Goal: Task Accomplishment & Management: Use online tool/utility

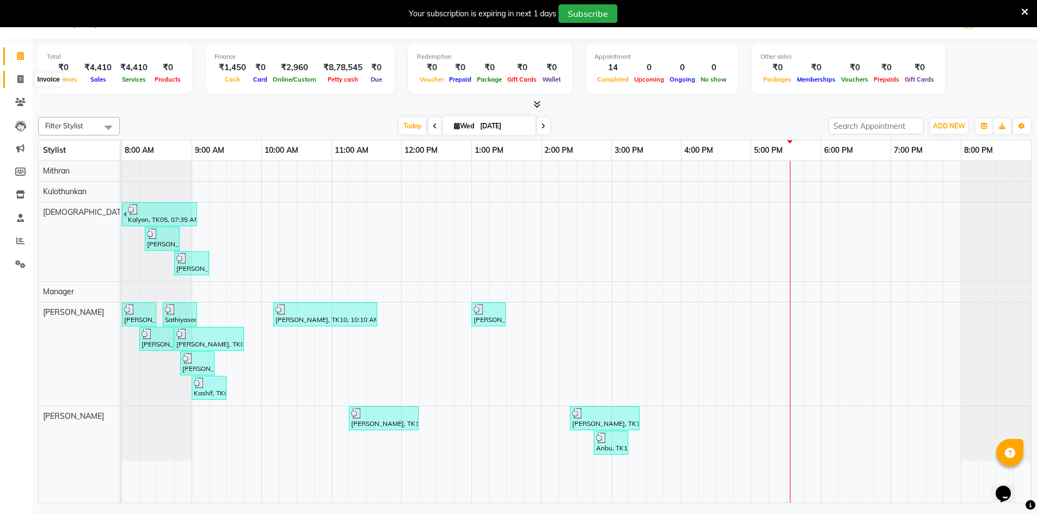
click at [26, 73] on span at bounding box center [20, 79] width 19 height 13
select select "6913"
select select "service"
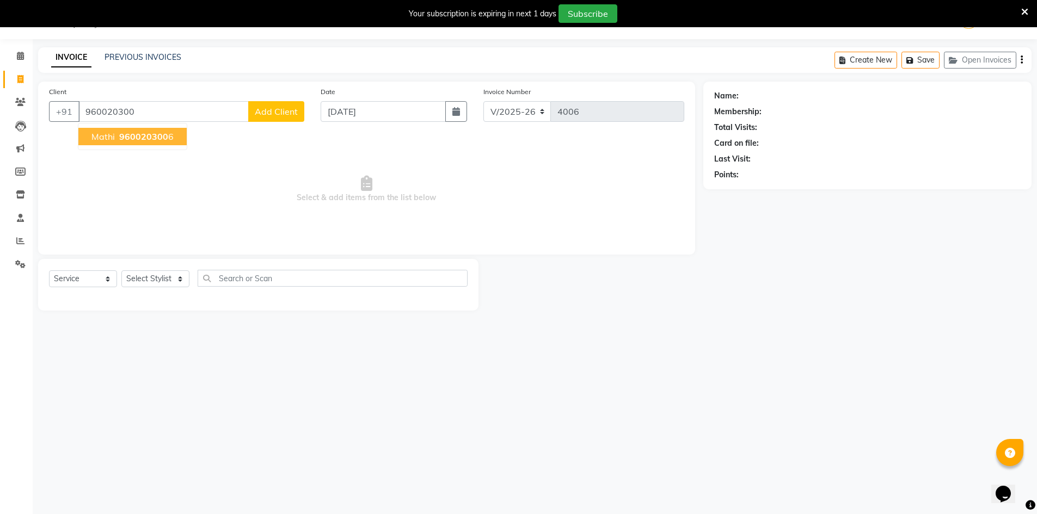
click at [111, 136] on span "Mathi" at bounding box center [102, 136] width 23 height 11
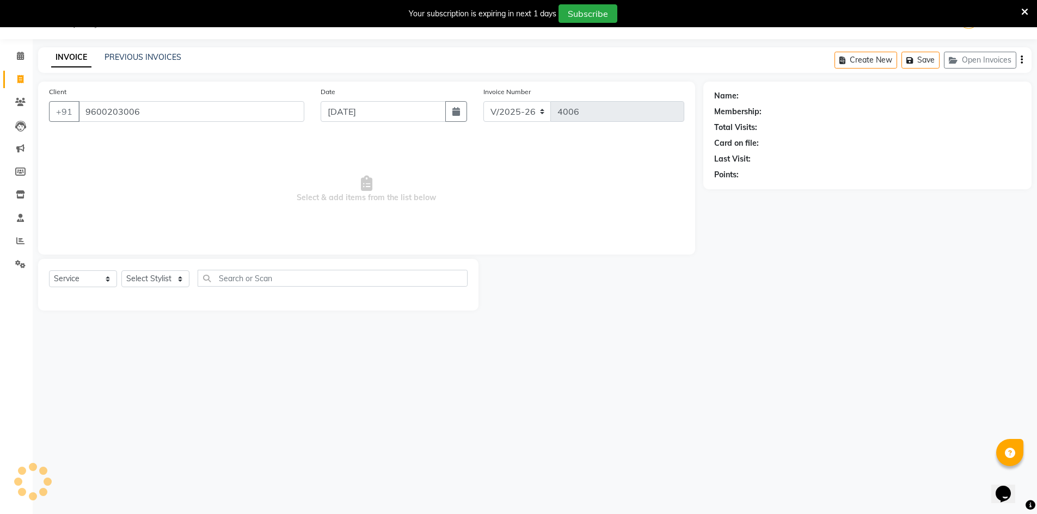
type input "9600203006"
click at [144, 279] on select "Select Stylist [PERSON_NAME] Manager [PERSON_NAME] [PERSON_NAME]" at bounding box center [155, 279] width 68 height 17
select select "86101"
click at [121, 271] on select "Select Stylist [PERSON_NAME] Manager [PERSON_NAME] [PERSON_NAME]" at bounding box center [155, 279] width 68 height 17
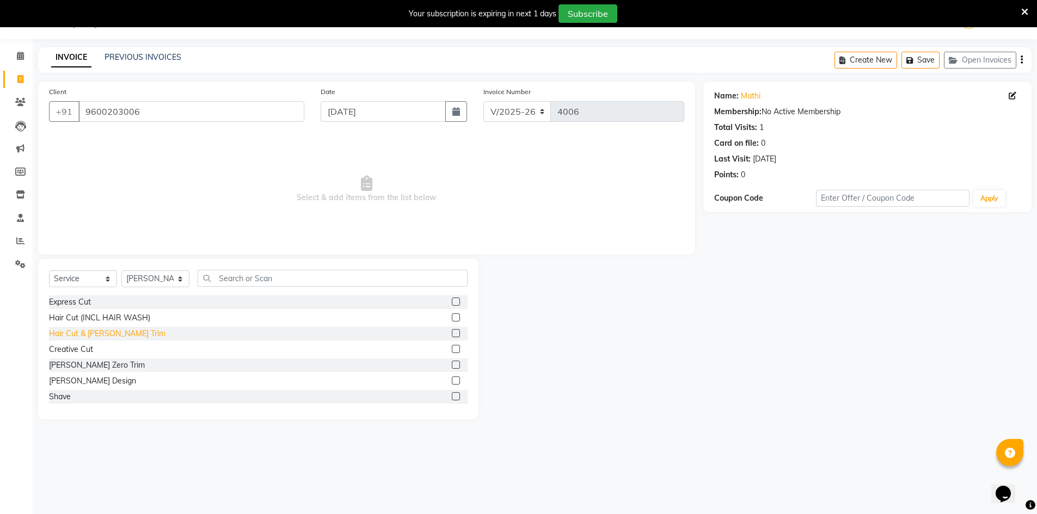
click at [76, 338] on div "Hair Cut & [PERSON_NAME] Trim" at bounding box center [107, 333] width 116 height 11
checkbox input "false"
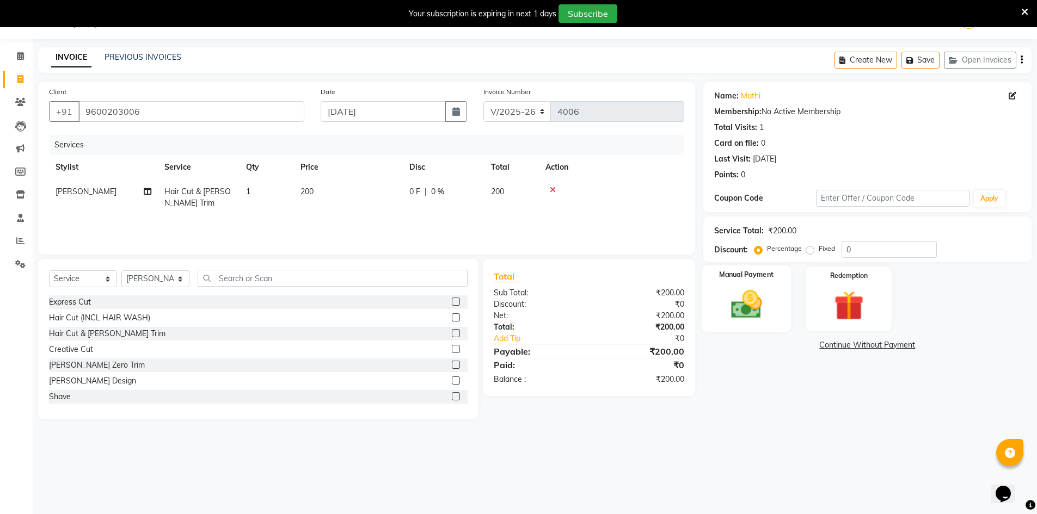
click at [716, 279] on div "Manual Payment" at bounding box center [746, 299] width 90 height 67
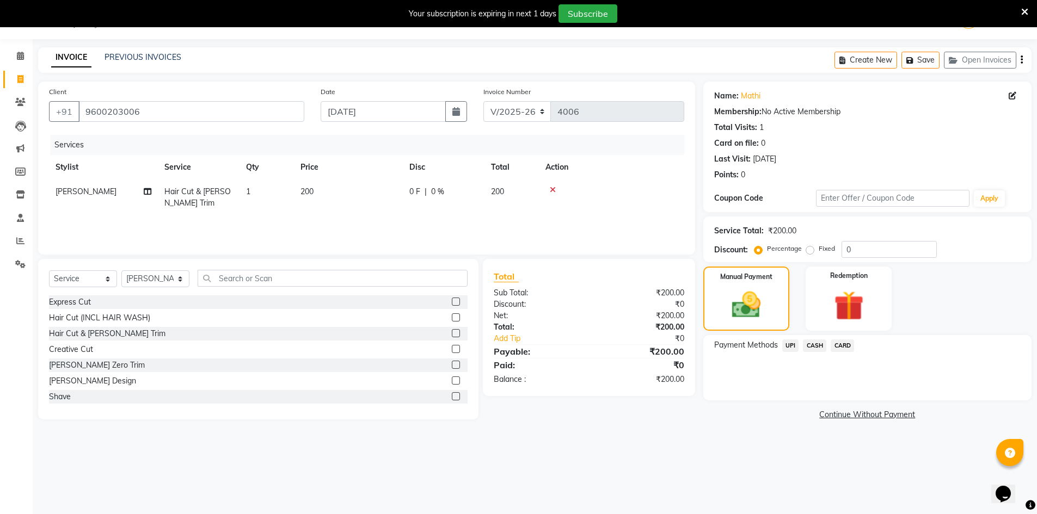
click at [811, 341] on span "CASH" at bounding box center [814, 346] width 23 height 13
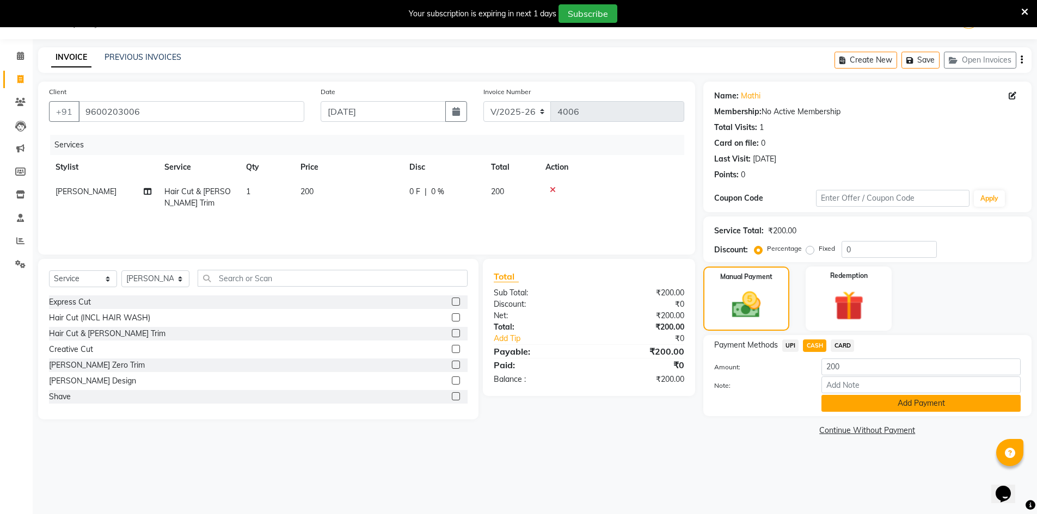
click at [833, 403] on button "Add Payment" at bounding box center [920, 403] width 199 height 17
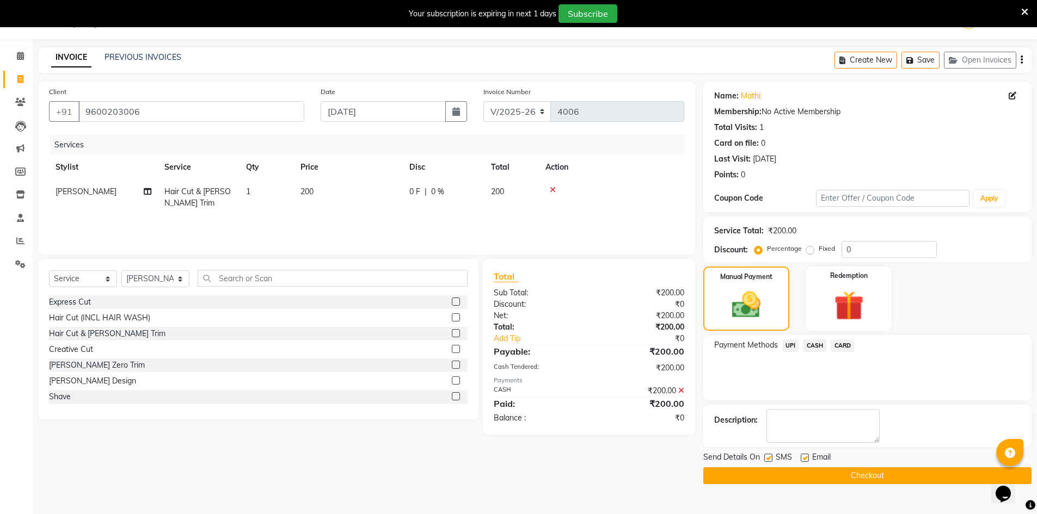
click at [836, 465] on div "Send Details On SMS Email Checkout" at bounding box center [867, 468] width 328 height 33
click at [836, 467] on div "Send Details On SMS Email Checkout" at bounding box center [867, 468] width 328 height 33
click at [838, 477] on button "Checkout" at bounding box center [867, 476] width 328 height 17
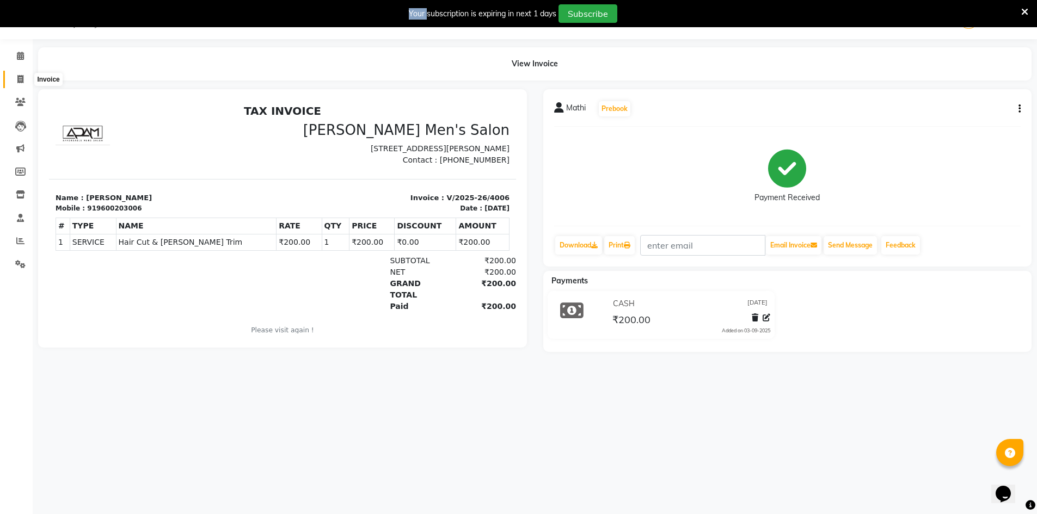
click at [26, 77] on span at bounding box center [20, 79] width 19 height 13
select select "service"
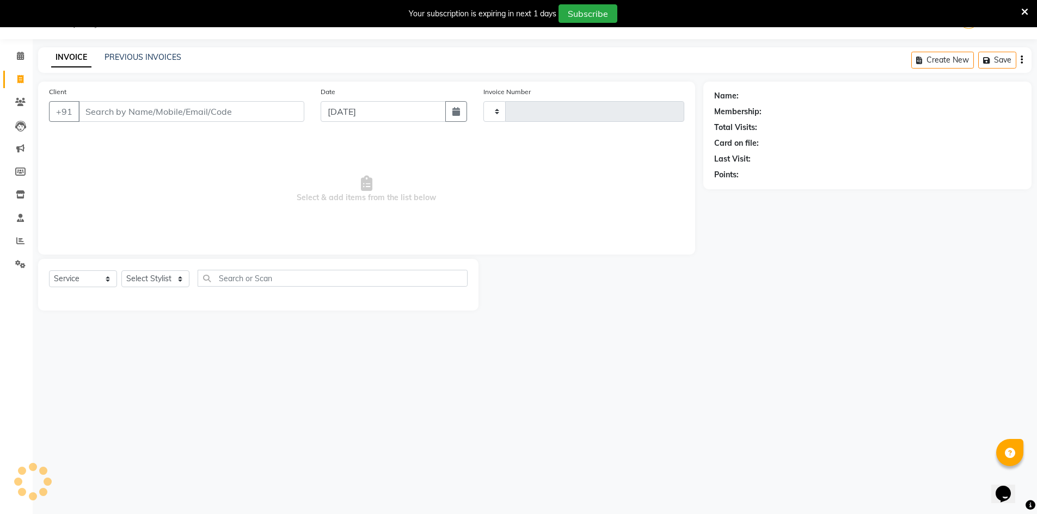
type input "4007"
select select "6913"
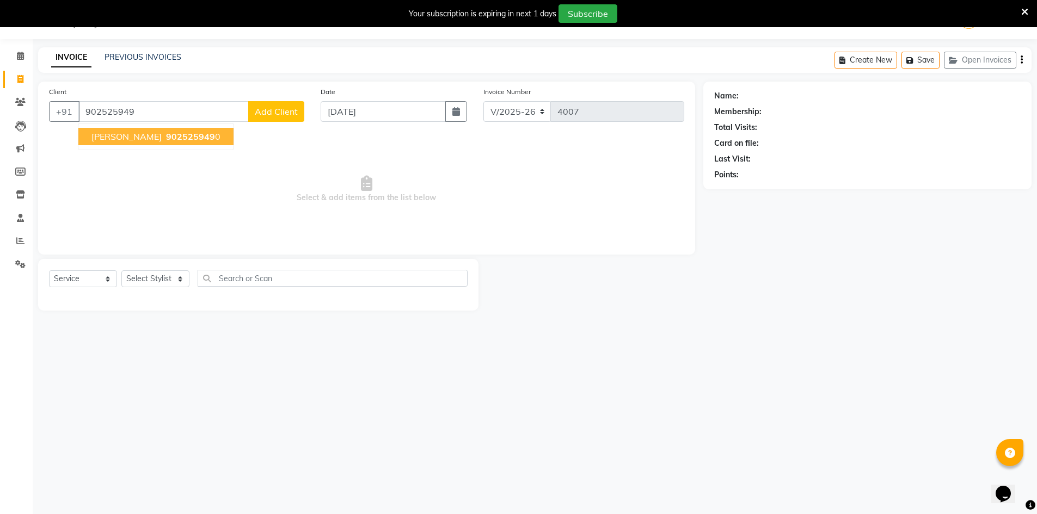
click at [164, 137] on ngb-highlight "902525949 0" at bounding box center [192, 136] width 57 height 11
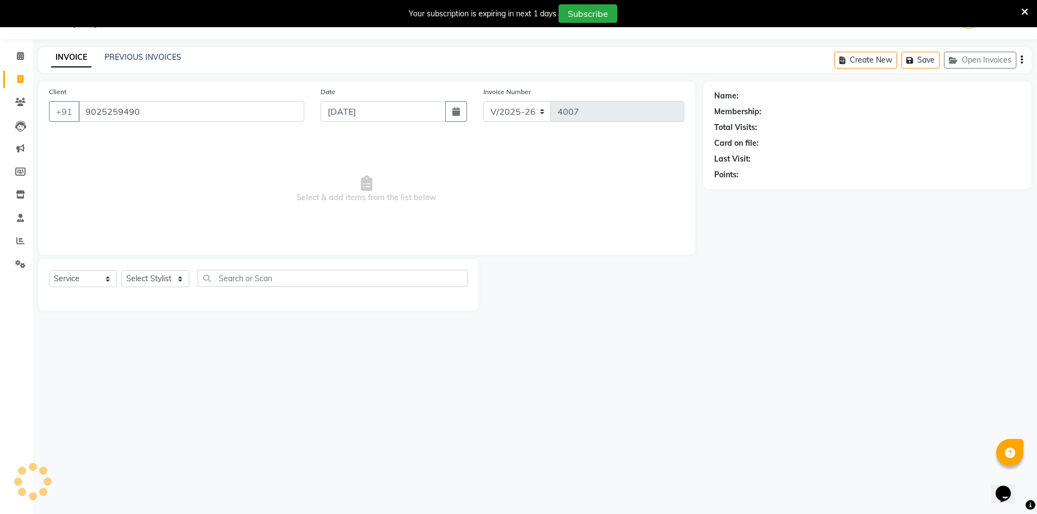
type input "9025259490"
click at [152, 281] on select "Select Stylist [PERSON_NAME] Manager [PERSON_NAME] [PERSON_NAME]" at bounding box center [155, 279] width 68 height 17
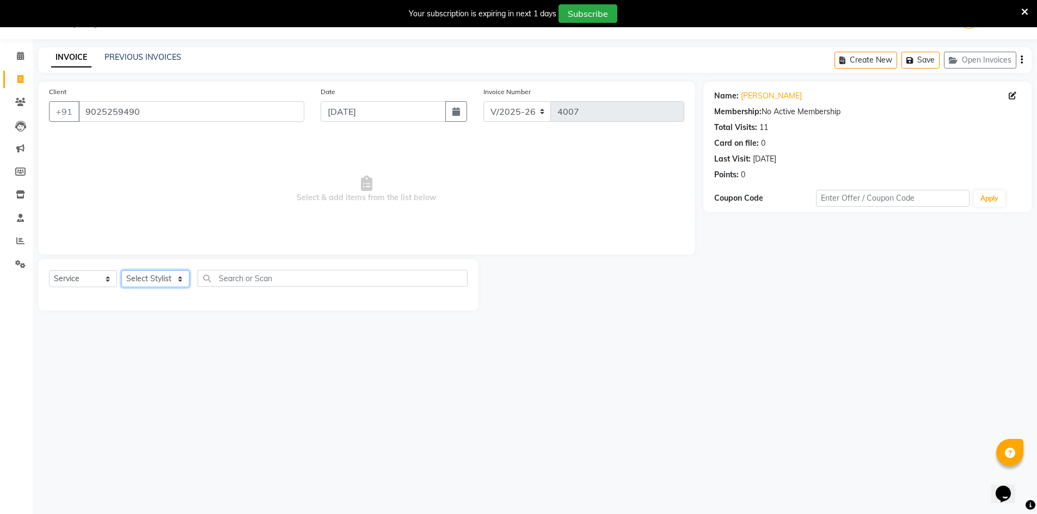
select select "70201"
click at [121, 271] on select "Select Stylist [PERSON_NAME] Manager [PERSON_NAME] [PERSON_NAME]" at bounding box center [155, 279] width 68 height 17
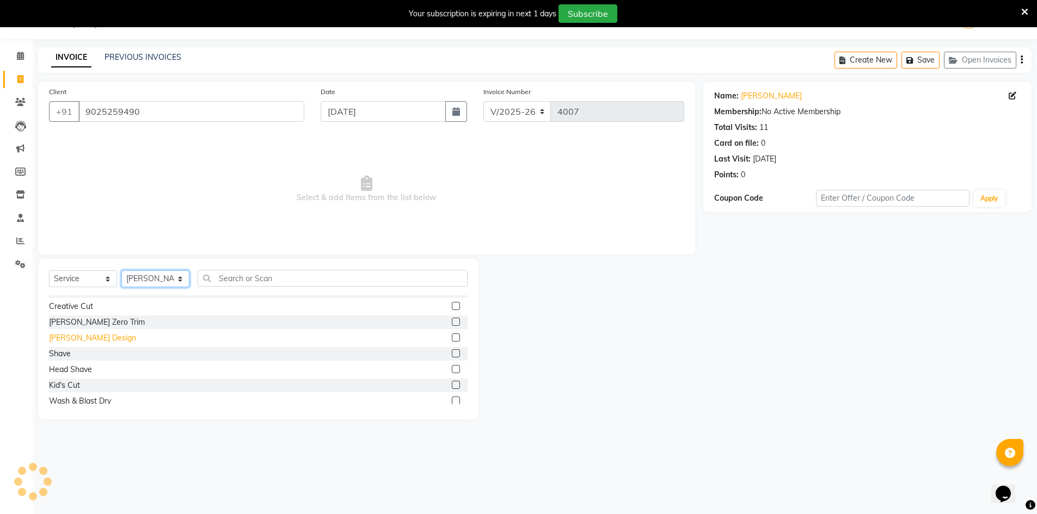
scroll to position [109, 0]
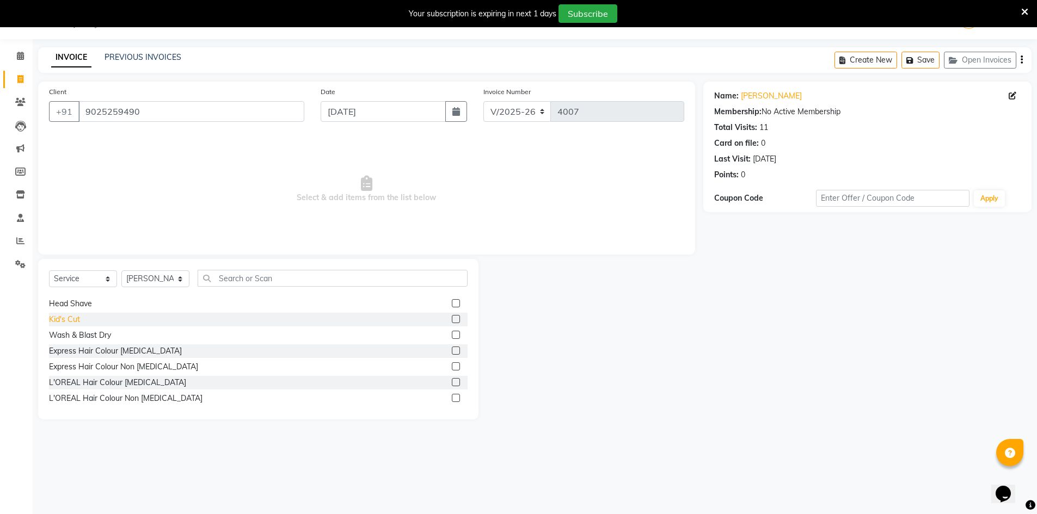
click at [71, 322] on div "Kid's Cut" at bounding box center [64, 319] width 31 height 11
checkbox input "false"
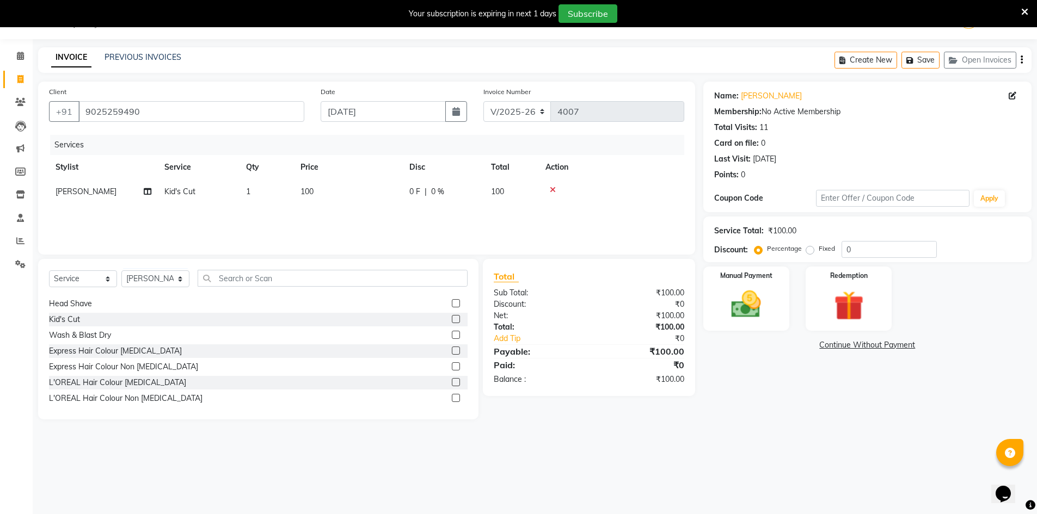
click at [262, 192] on td "1" at bounding box center [267, 192] width 54 height 24
select select "70201"
drag, startPoint x: 326, startPoint y: 191, endPoint x: 297, endPoint y: 193, distance: 28.9
click at [297, 193] on td "1" at bounding box center [318, 200] width 54 height 41
type input "3"
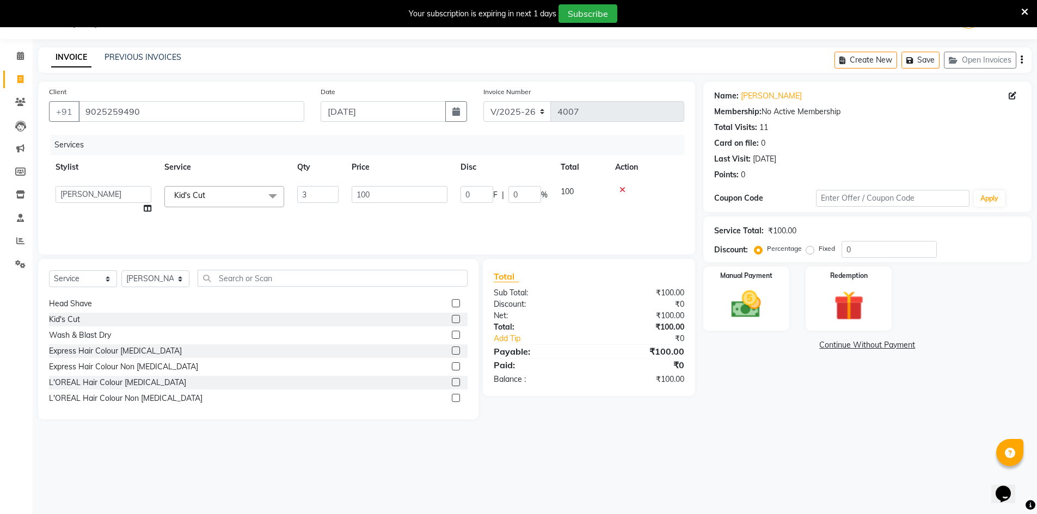
click at [373, 230] on div "Services Stylist Service Qty Price Disc Total Action [PERSON_NAME] Kulothunkan …" at bounding box center [366, 189] width 635 height 109
click at [748, 311] on img at bounding box center [746, 304] width 50 height 35
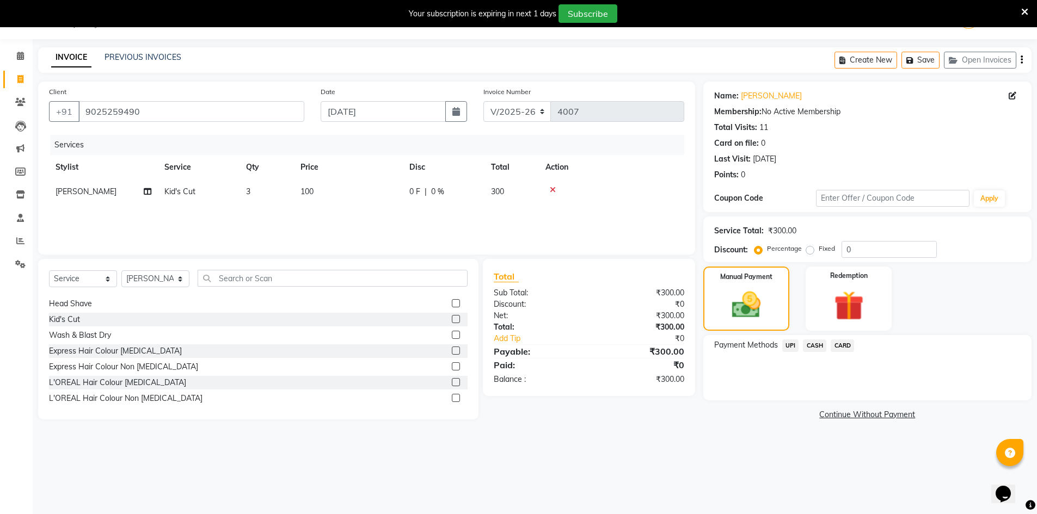
drag, startPoint x: 811, startPoint y: 348, endPoint x: 803, endPoint y: 349, distance: 7.8
click at [811, 348] on span "CASH" at bounding box center [814, 346] width 23 height 13
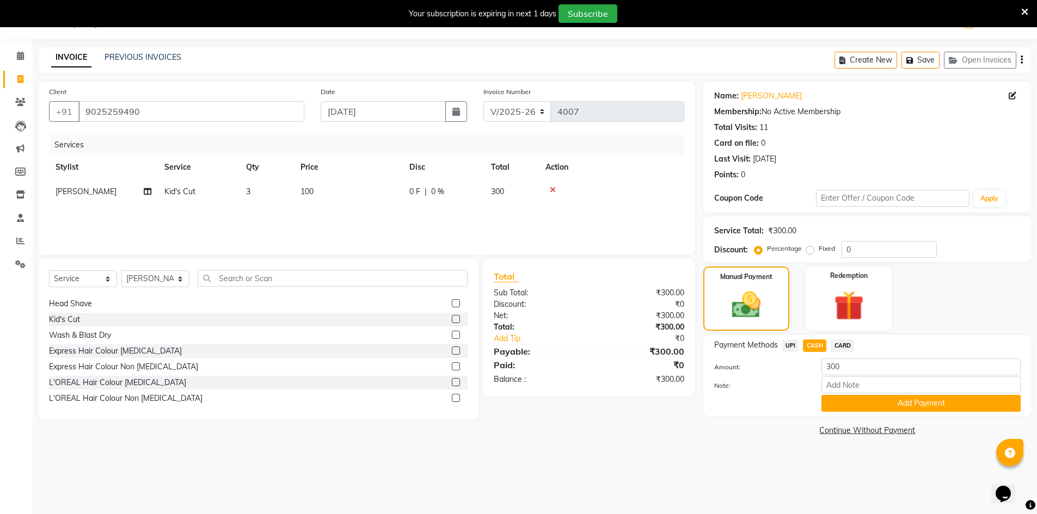
drag, startPoint x: 834, startPoint y: 394, endPoint x: 831, endPoint y: 412, distance: 18.3
click at [833, 394] on div "Note:" at bounding box center [867, 386] width 323 height 19
click at [829, 406] on button "Add Payment" at bounding box center [920, 403] width 199 height 17
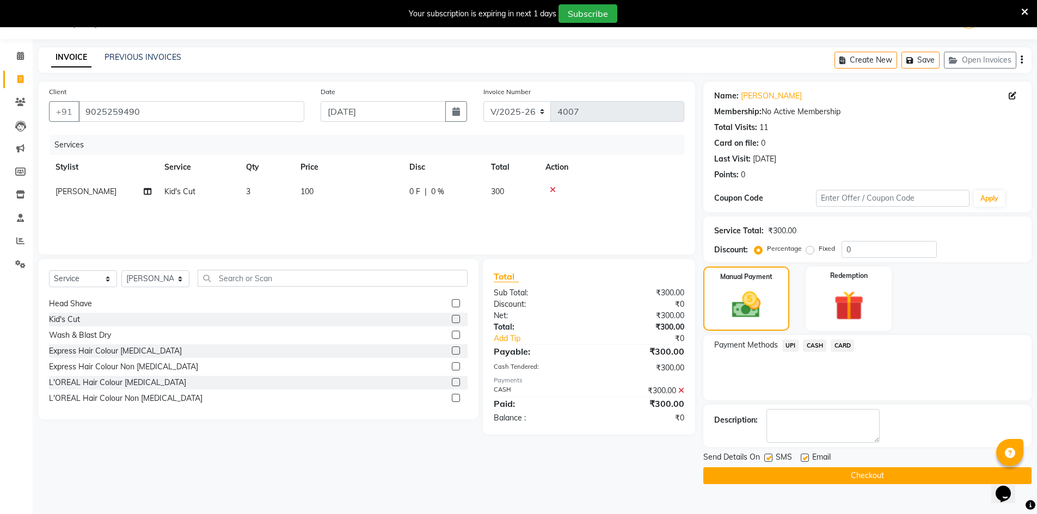
click at [817, 471] on button "Checkout" at bounding box center [867, 476] width 328 height 17
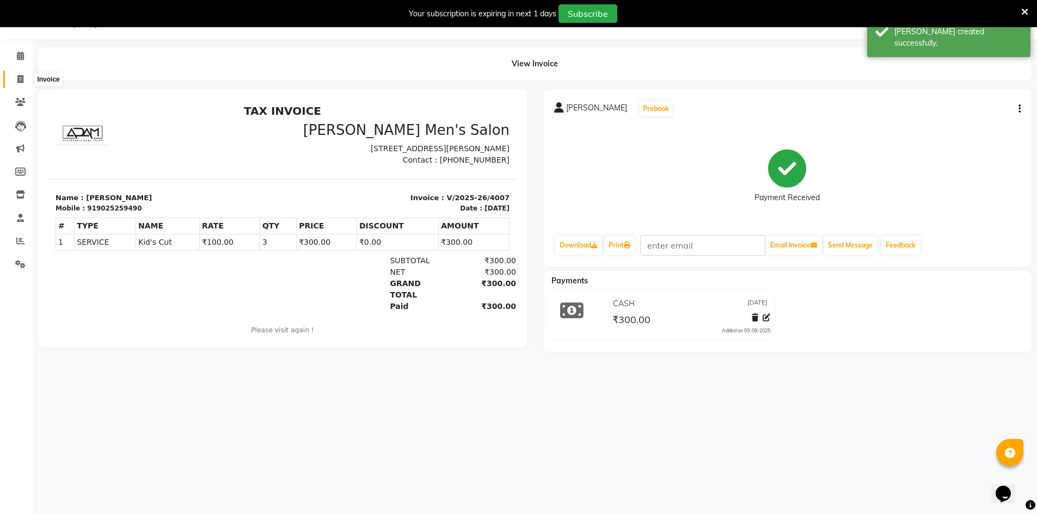
click at [17, 79] on icon at bounding box center [20, 79] width 6 height 8
select select "service"
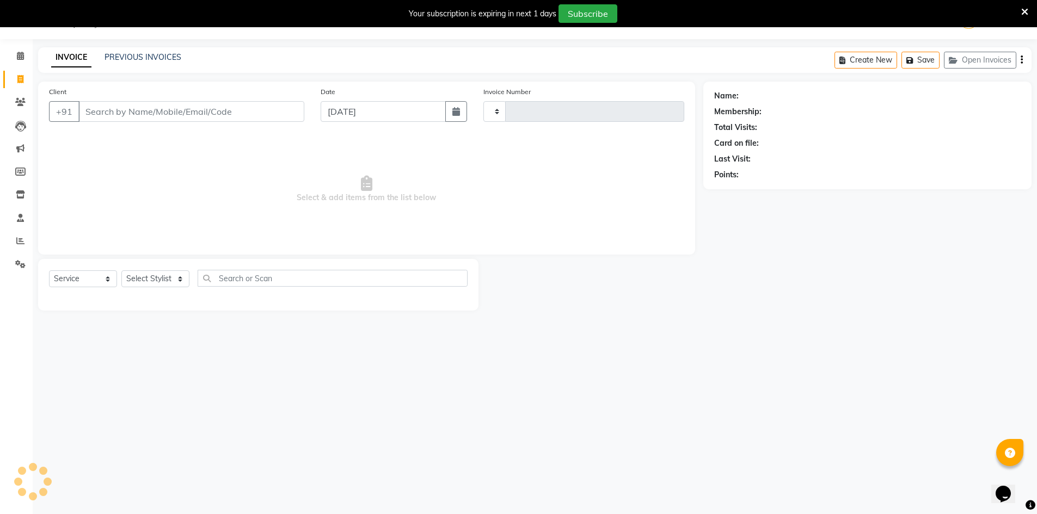
type input "4008"
select select "6913"
click at [146, 112] on input "Client" at bounding box center [191, 111] width 226 height 21
type input "9486574735"
click at [292, 114] on span "Add Client" at bounding box center [276, 111] width 43 height 11
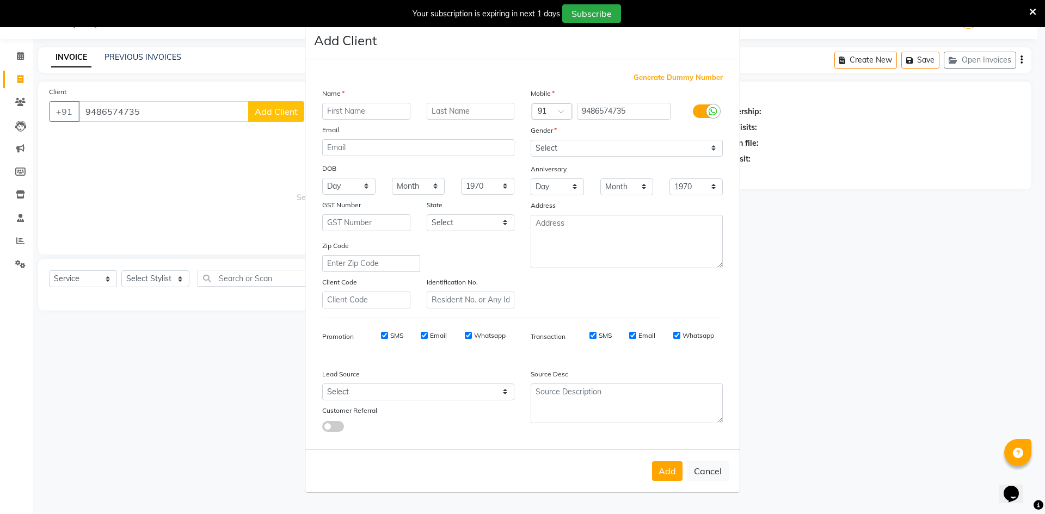
drag, startPoint x: 391, startPoint y: 106, endPoint x: 385, endPoint y: 109, distance: 6.6
click at [389, 109] on input "text" at bounding box center [366, 111] width 88 height 17
type input "[DEMOGRAPHIC_DATA]"
click at [541, 147] on select "Select [DEMOGRAPHIC_DATA] [DEMOGRAPHIC_DATA] Other Prefer Not To Say" at bounding box center [627, 148] width 192 height 17
select select "[DEMOGRAPHIC_DATA]"
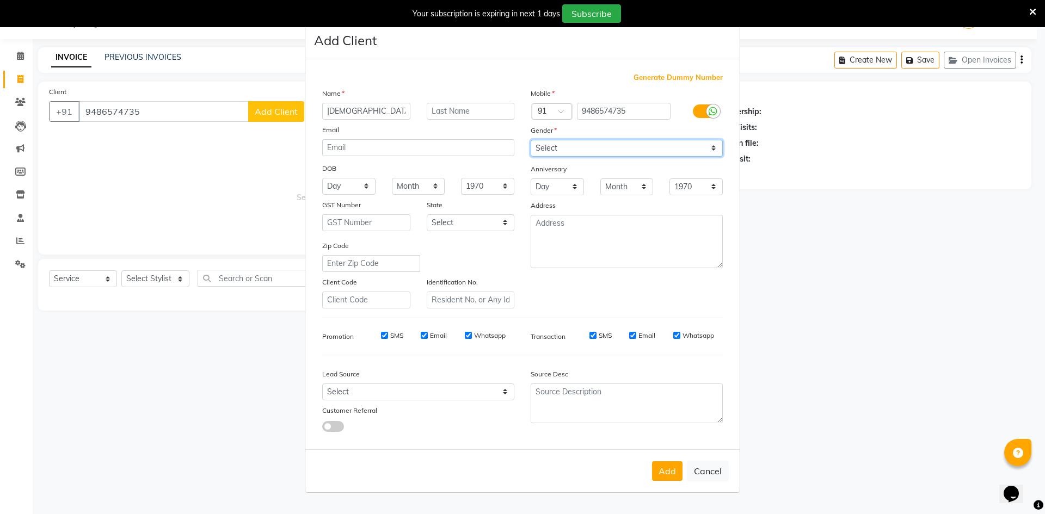
click at [531, 140] on select "Select [DEMOGRAPHIC_DATA] [DEMOGRAPHIC_DATA] Other Prefer Not To Say" at bounding box center [627, 148] width 192 height 17
drag, startPoint x: 477, startPoint y: 381, endPoint x: 475, endPoint y: 386, distance: 5.9
click at [477, 382] on div "Lead Source" at bounding box center [418, 376] width 208 height 15
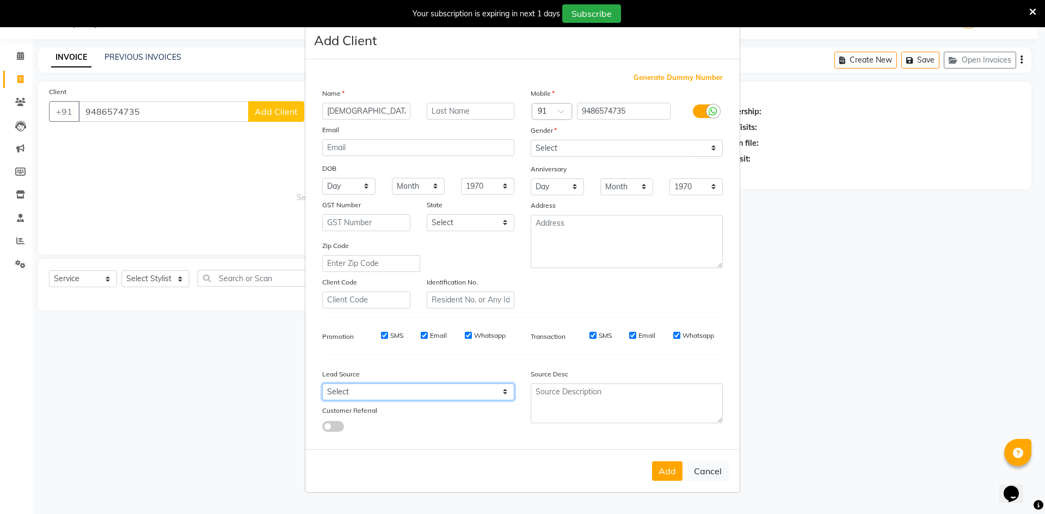
click at [474, 385] on select "Select Walk-in Referral Internet Friend Word of Mouth Advertisement Facebook Ju…" at bounding box center [418, 392] width 192 height 17
select select "48262"
click at [322, 384] on select "Select Walk-in Referral Internet Friend Word of Mouth Advertisement Facebook Ju…" at bounding box center [418, 392] width 192 height 17
click at [671, 466] on button "Add" at bounding box center [667, 472] width 30 height 20
select select
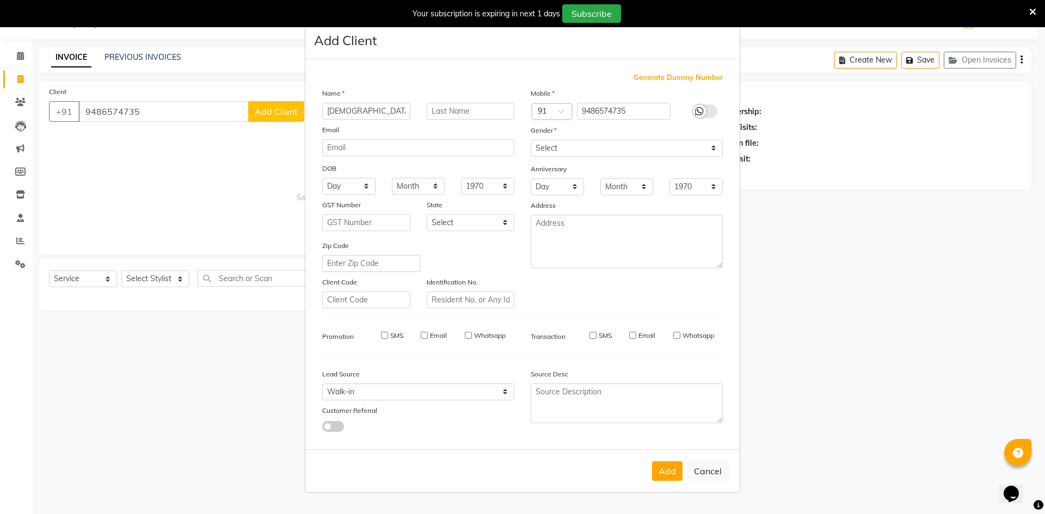
select select
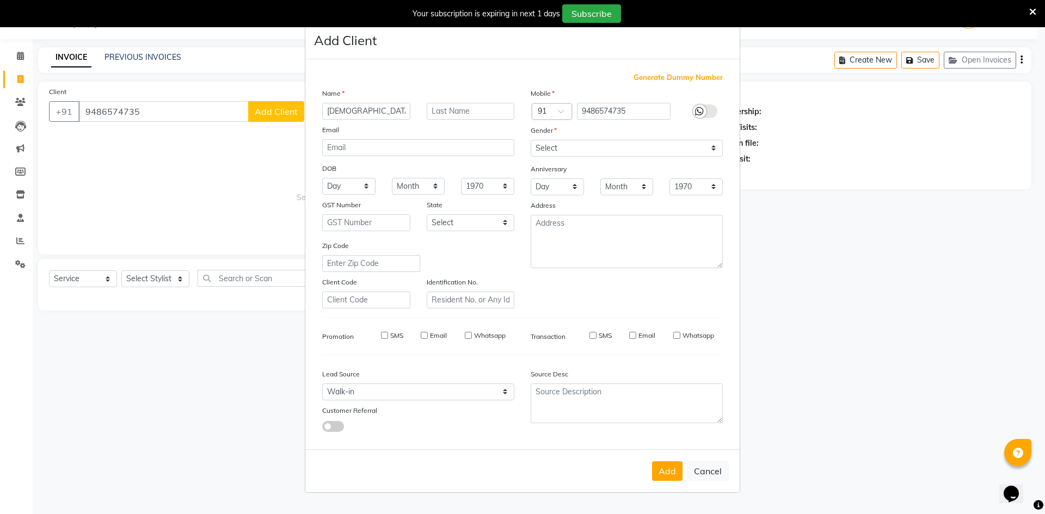
select select
checkbox input "false"
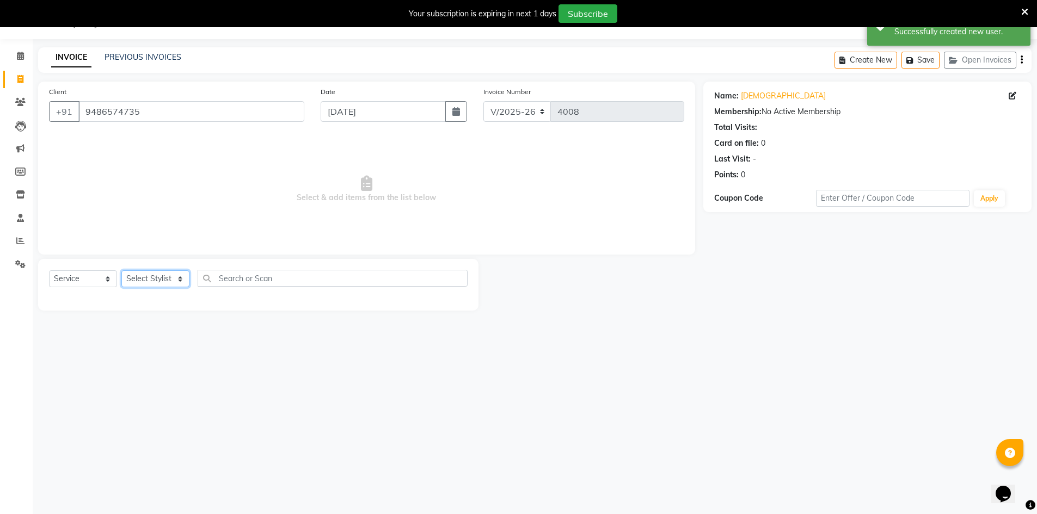
click at [156, 272] on select "Select Stylist [PERSON_NAME] Manager [PERSON_NAME] [PERSON_NAME]" at bounding box center [155, 279] width 68 height 17
select select "86101"
click at [121, 271] on select "Select Stylist [PERSON_NAME] Manager [PERSON_NAME] [PERSON_NAME]" at bounding box center [155, 279] width 68 height 17
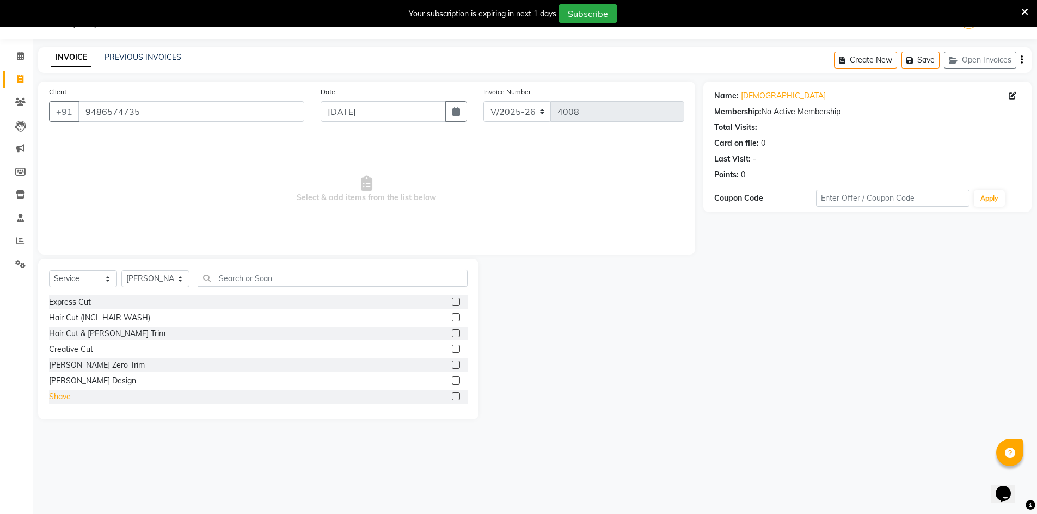
click at [56, 396] on div "Shave" at bounding box center [60, 396] width 22 height 11
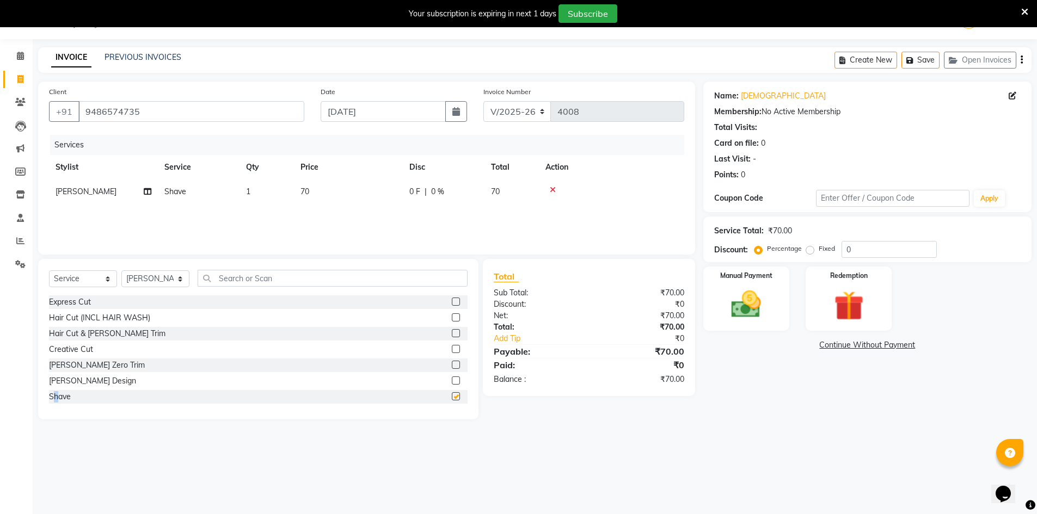
checkbox input "false"
click at [754, 295] on img at bounding box center [746, 304] width 50 height 35
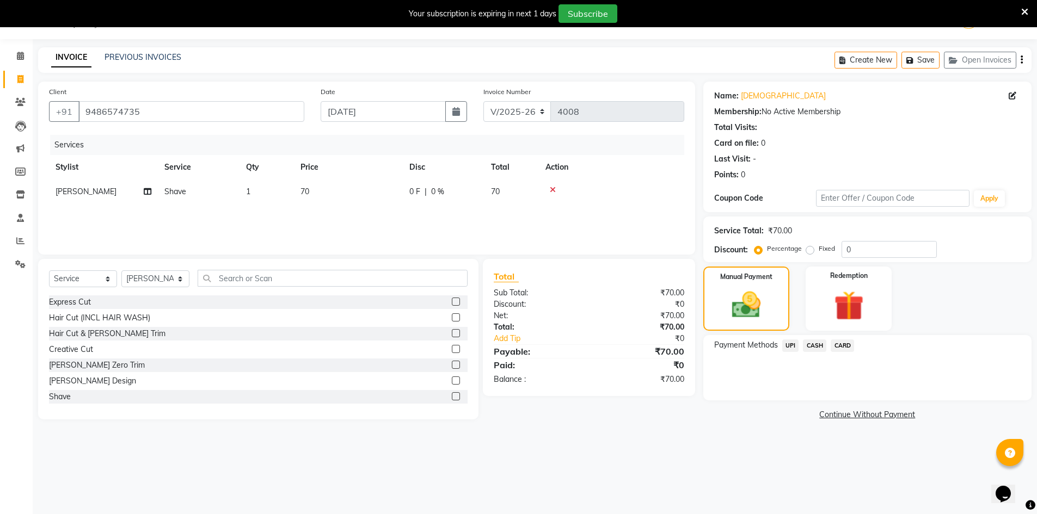
click at [792, 347] on span "UPI" at bounding box center [790, 346] width 17 height 13
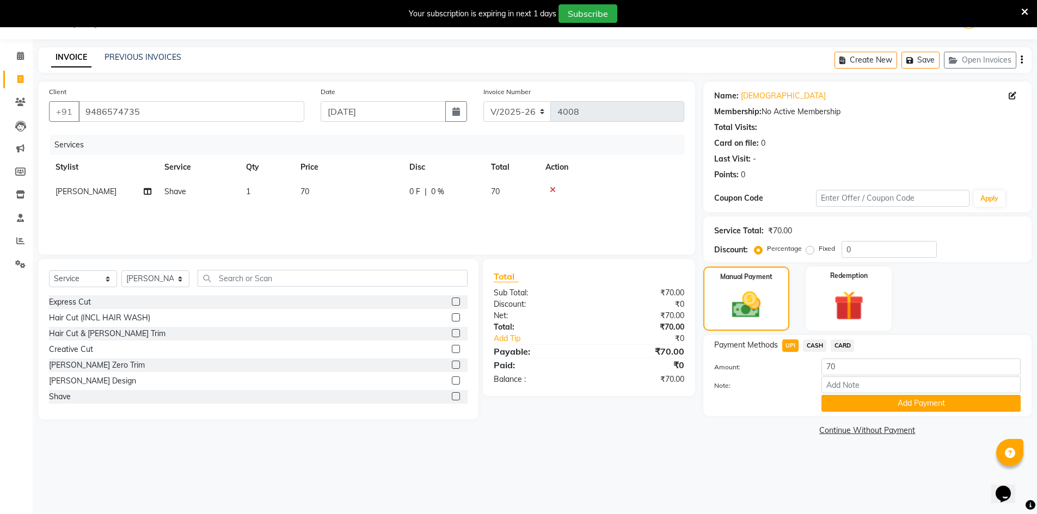
drag, startPoint x: 821, startPoint y: 347, endPoint x: 824, endPoint y: 360, distance: 13.3
click at [821, 347] on span "CASH" at bounding box center [814, 346] width 23 height 13
click at [858, 403] on button "Add Payment" at bounding box center [920, 403] width 199 height 17
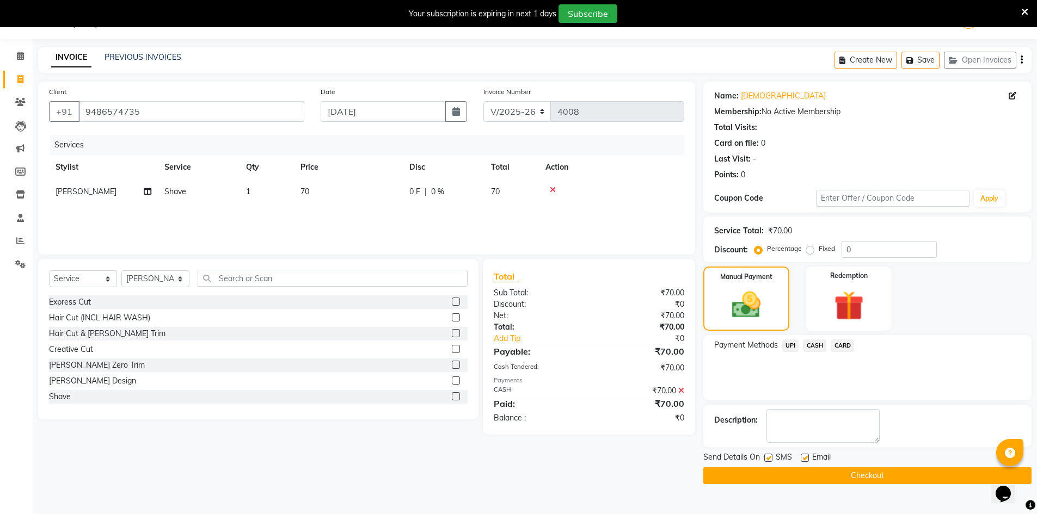
click at [855, 469] on button "Checkout" at bounding box center [867, 476] width 328 height 17
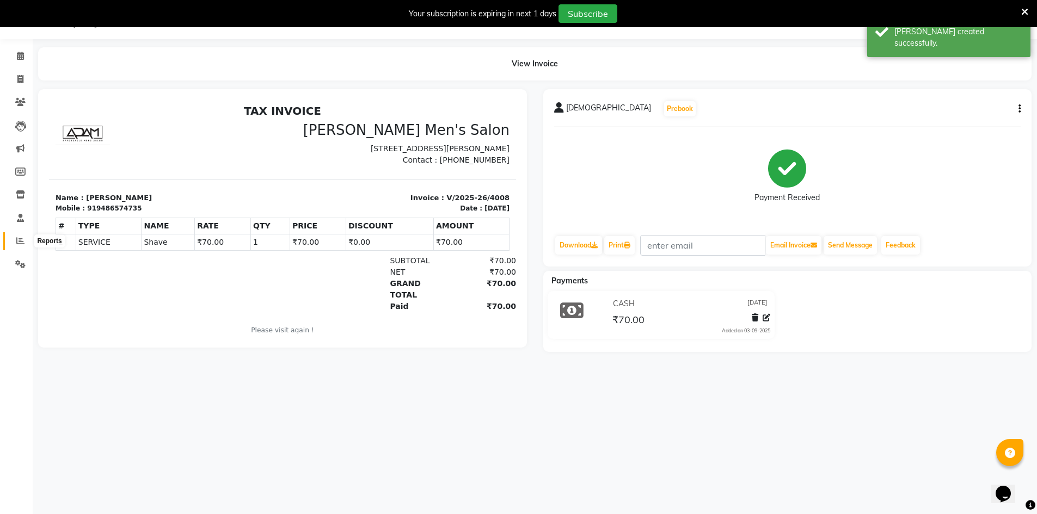
click at [26, 238] on span at bounding box center [20, 241] width 19 height 13
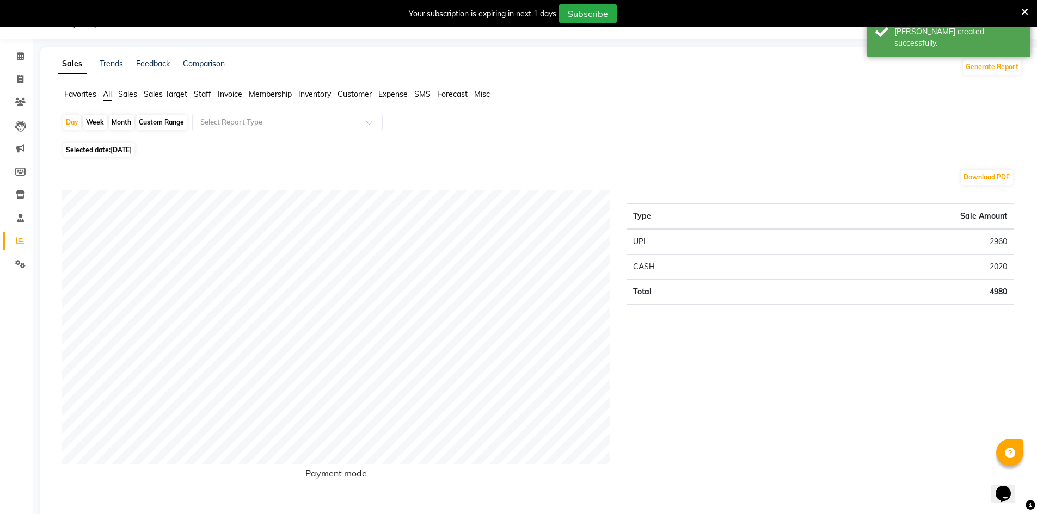
click at [204, 94] on span "Staff" at bounding box center [202, 94] width 17 height 10
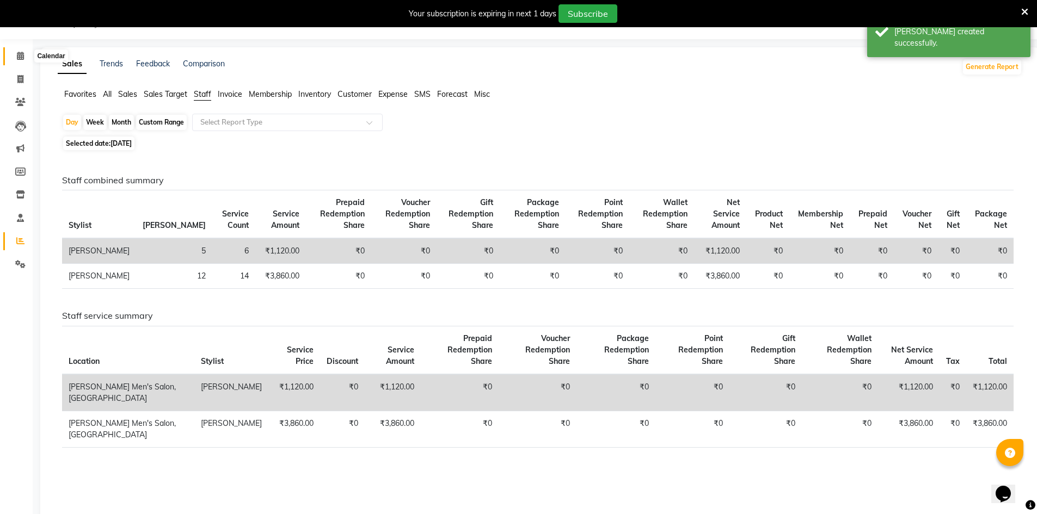
click at [22, 60] on span at bounding box center [20, 56] width 19 height 13
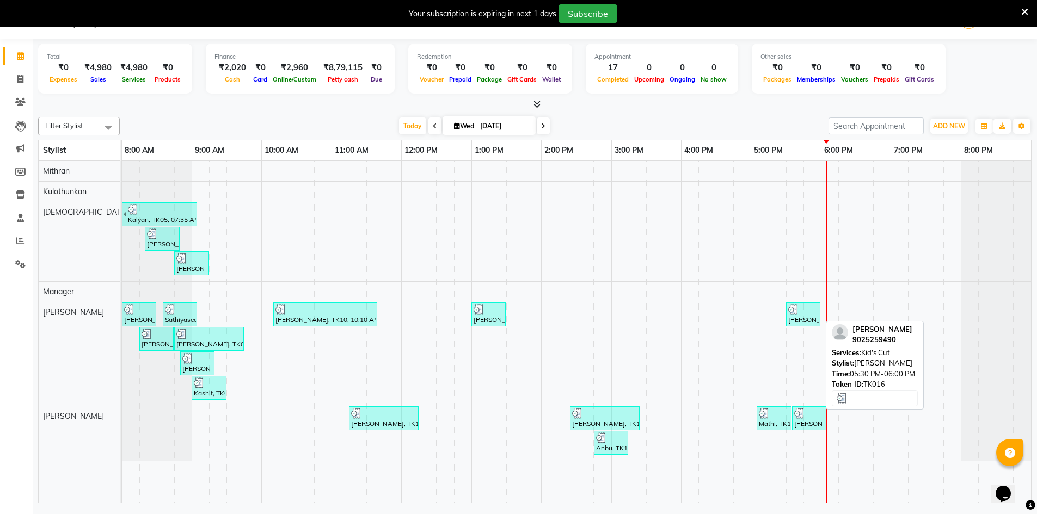
click at [812, 318] on div "[PERSON_NAME], TK16, 05:30 PM-06:00 PM, Kid's Cut" at bounding box center [803, 314] width 32 height 21
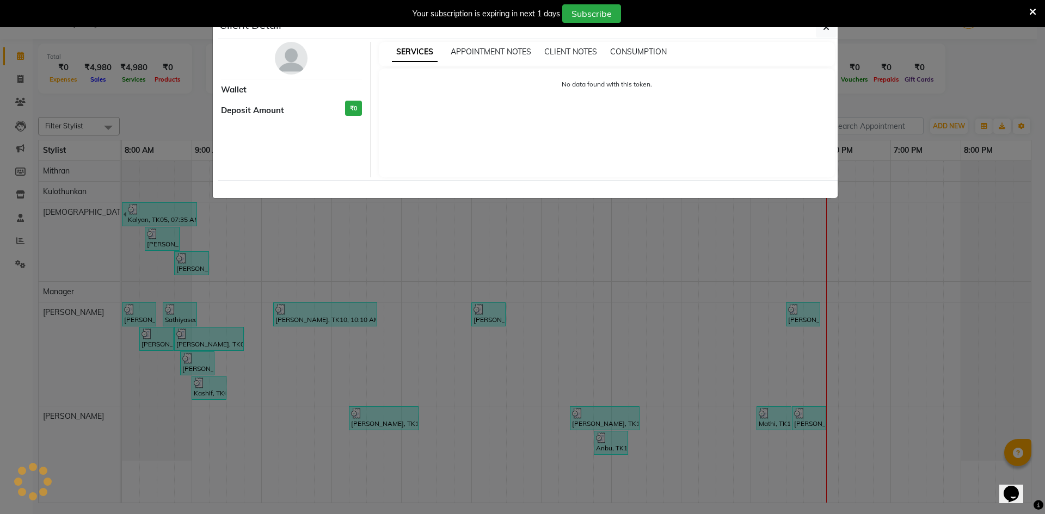
select select "3"
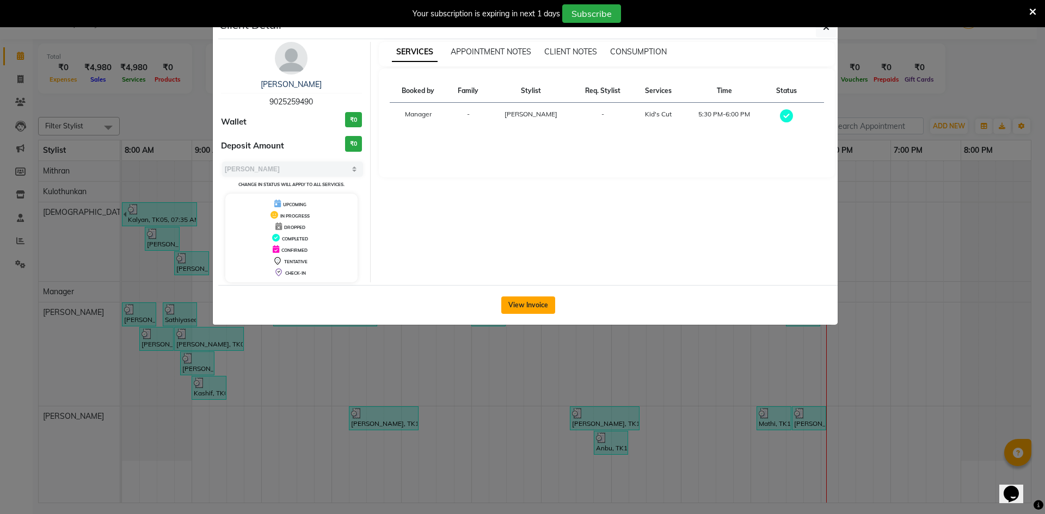
click at [541, 303] on button "View Invoice" at bounding box center [528, 305] width 54 height 17
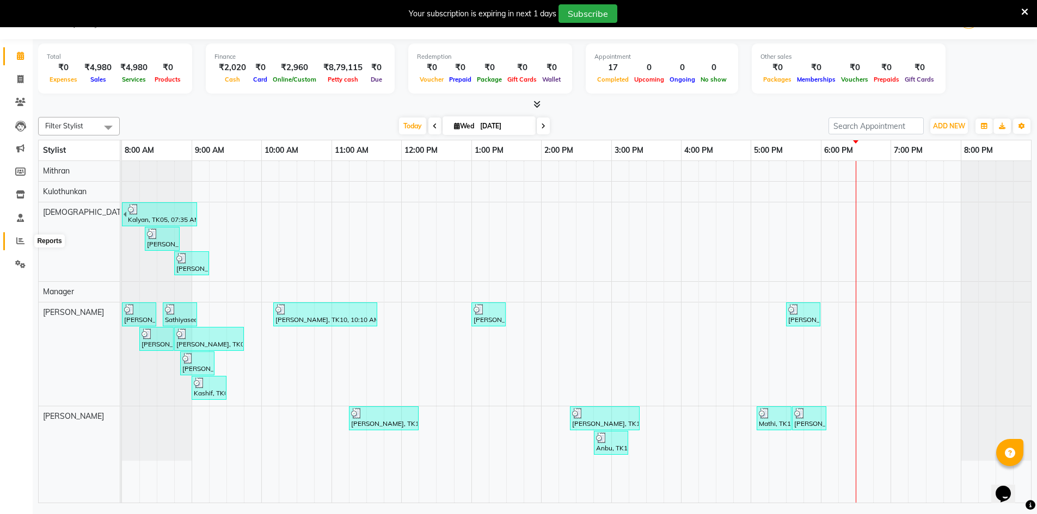
click at [14, 242] on span at bounding box center [20, 241] width 19 height 13
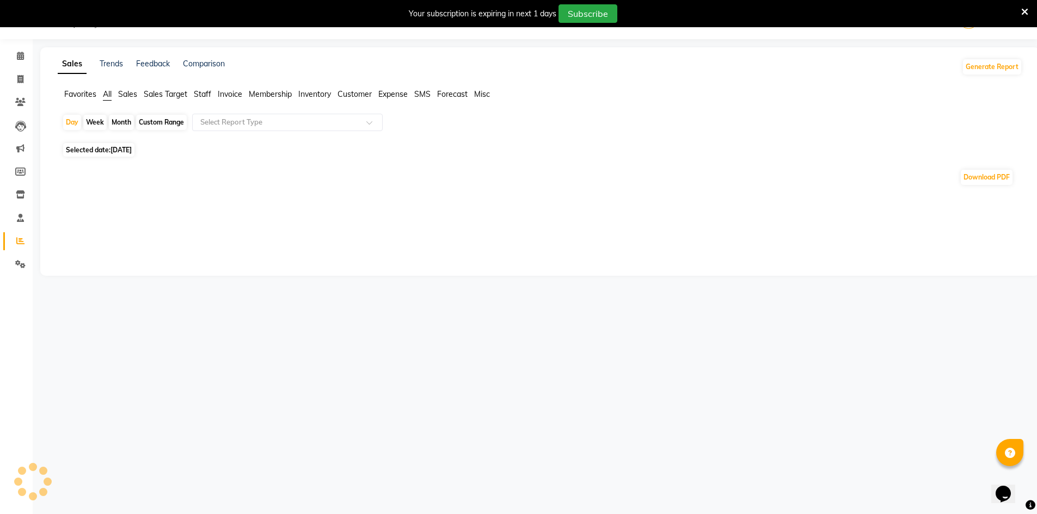
click at [203, 95] on span "Staff" at bounding box center [202, 94] width 17 height 10
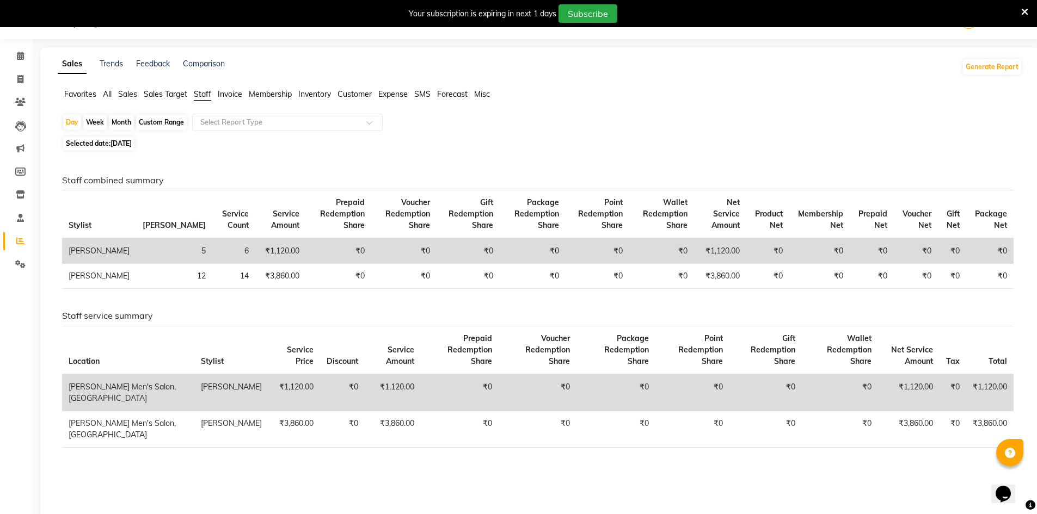
click at [125, 120] on div "Month" at bounding box center [121, 122] width 25 height 15
select select "9"
select select "2025"
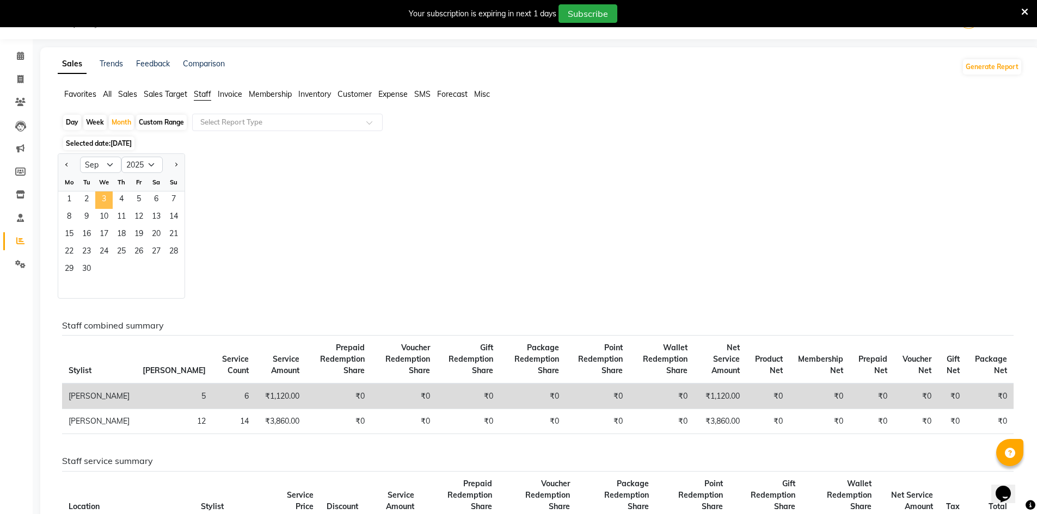
click at [107, 202] on span "3" at bounding box center [103, 200] width 17 height 17
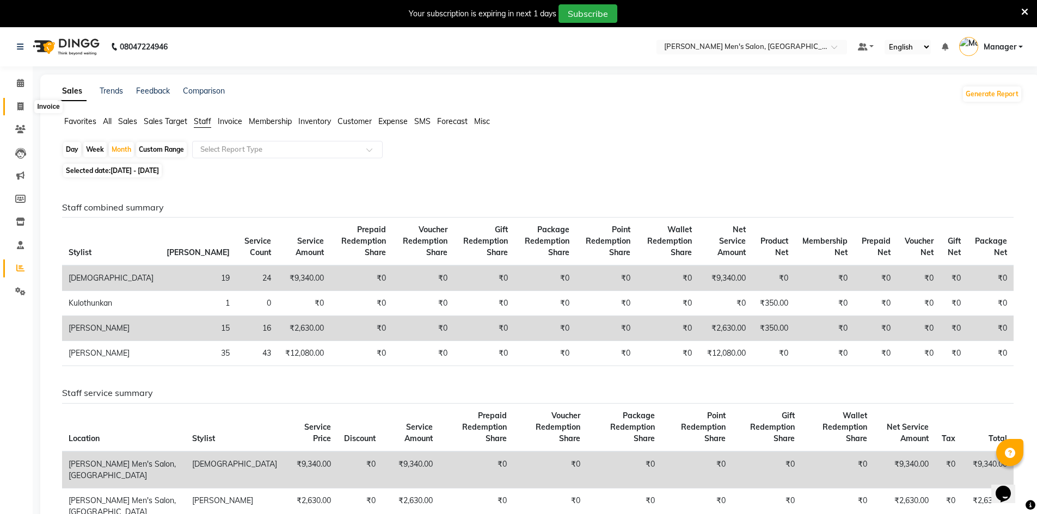
click at [18, 102] on icon at bounding box center [20, 106] width 6 height 8
select select "service"
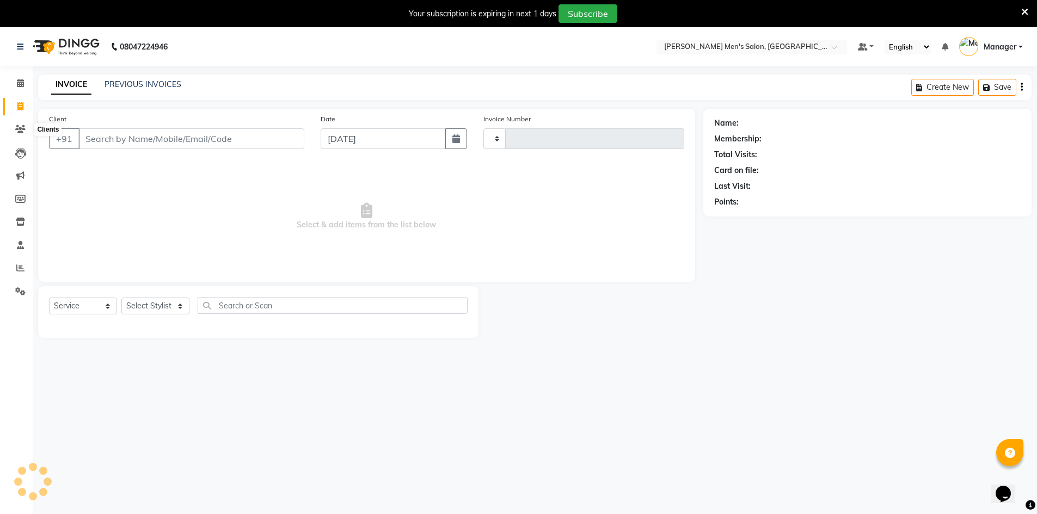
scroll to position [27, 0]
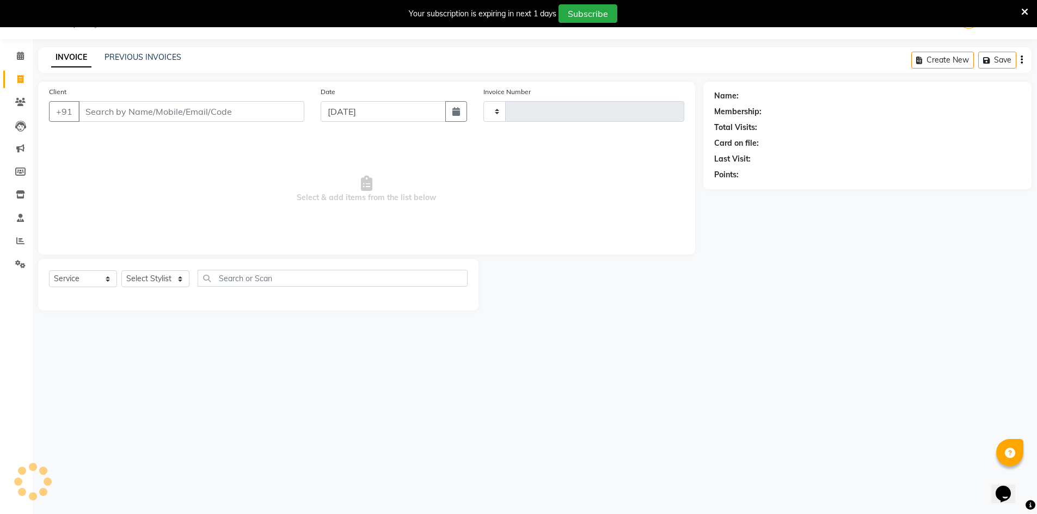
click at [124, 115] on input "Client" at bounding box center [191, 111] width 226 height 21
type input "4009"
select select "6913"
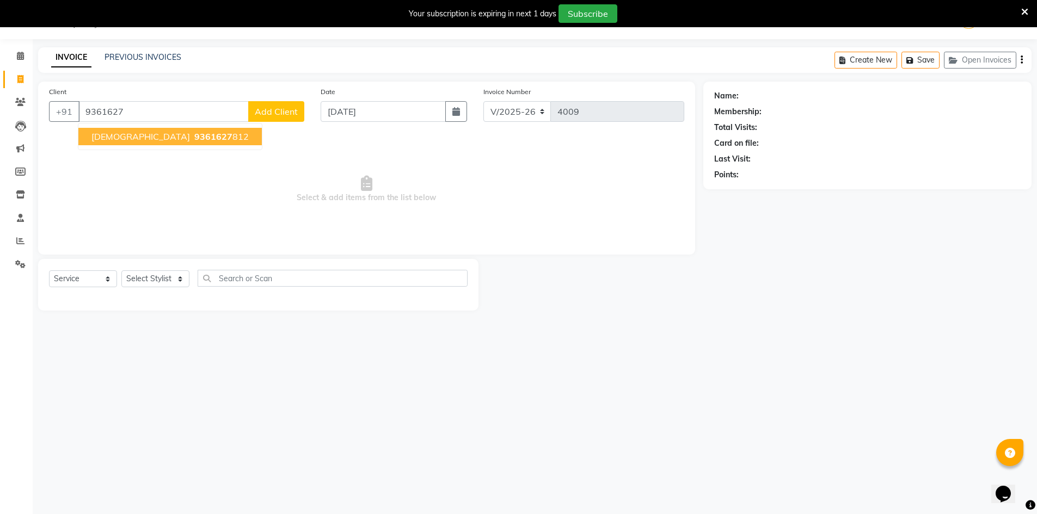
click at [194, 134] on span "9361627" at bounding box center [213, 136] width 38 height 11
type input "9361627812"
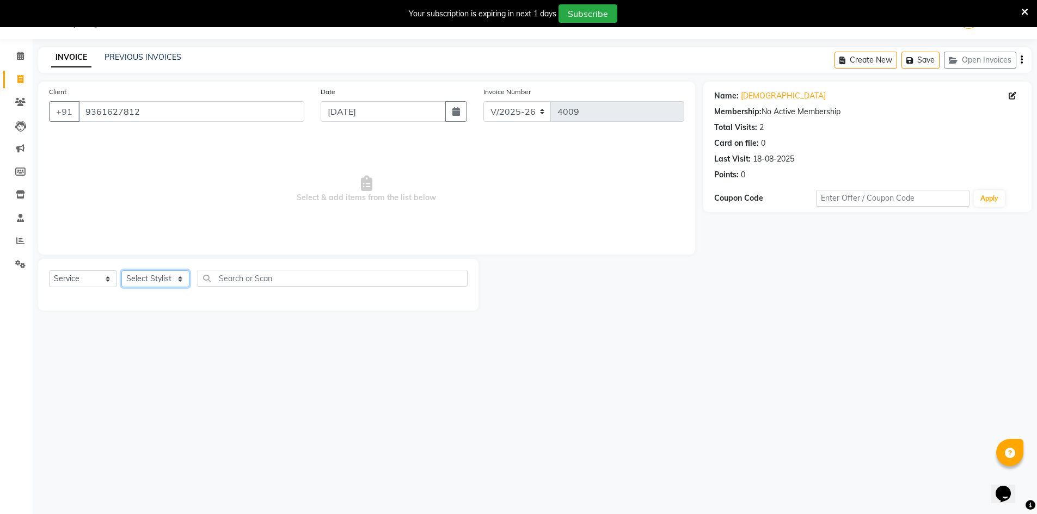
click at [169, 282] on select "Select Stylist [PERSON_NAME] Manager [PERSON_NAME] [PERSON_NAME]" at bounding box center [155, 279] width 68 height 17
select select "70201"
click at [121, 271] on select "Select Stylist [PERSON_NAME] Manager [PERSON_NAME] [PERSON_NAME]" at bounding box center [155, 279] width 68 height 17
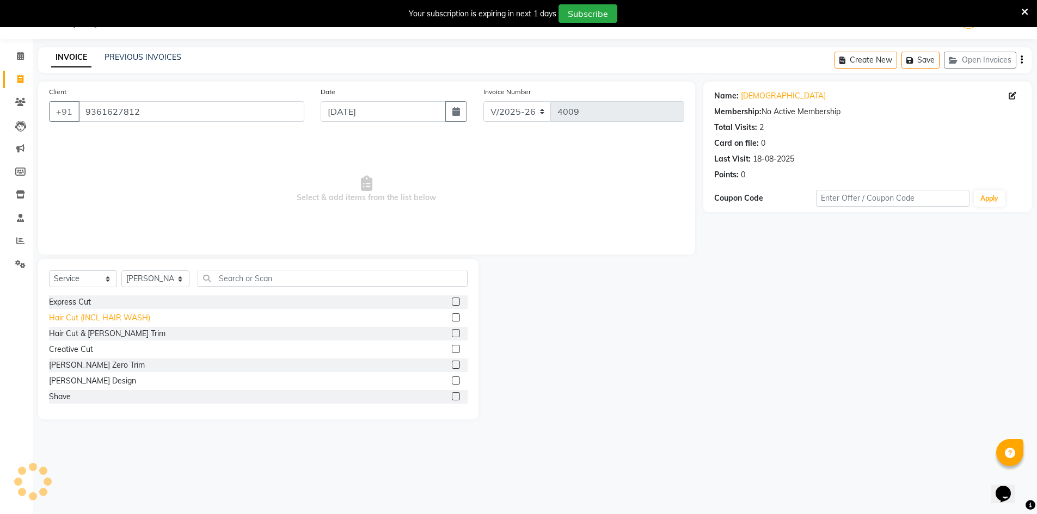
click at [74, 316] on div "Hair Cut (INCL HAIR WASH)" at bounding box center [99, 317] width 101 height 11
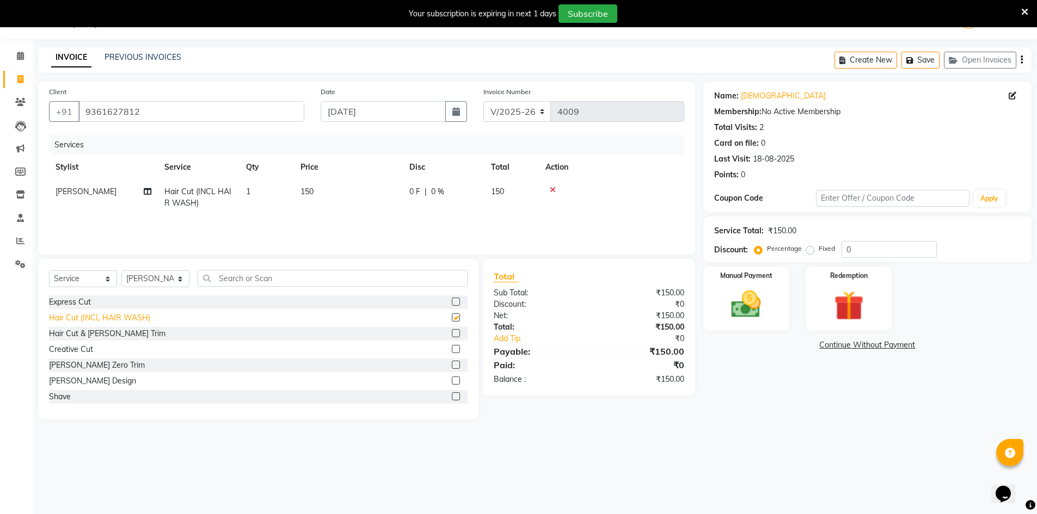
checkbox input "false"
click at [554, 189] on icon at bounding box center [553, 190] width 6 height 8
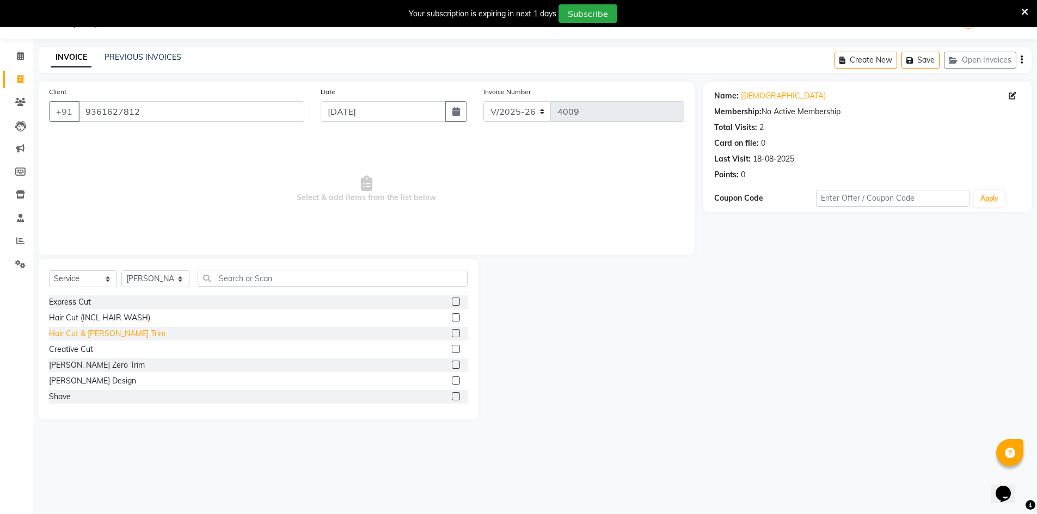
click at [95, 329] on div "Hair Cut & [PERSON_NAME] Trim" at bounding box center [107, 333] width 116 height 11
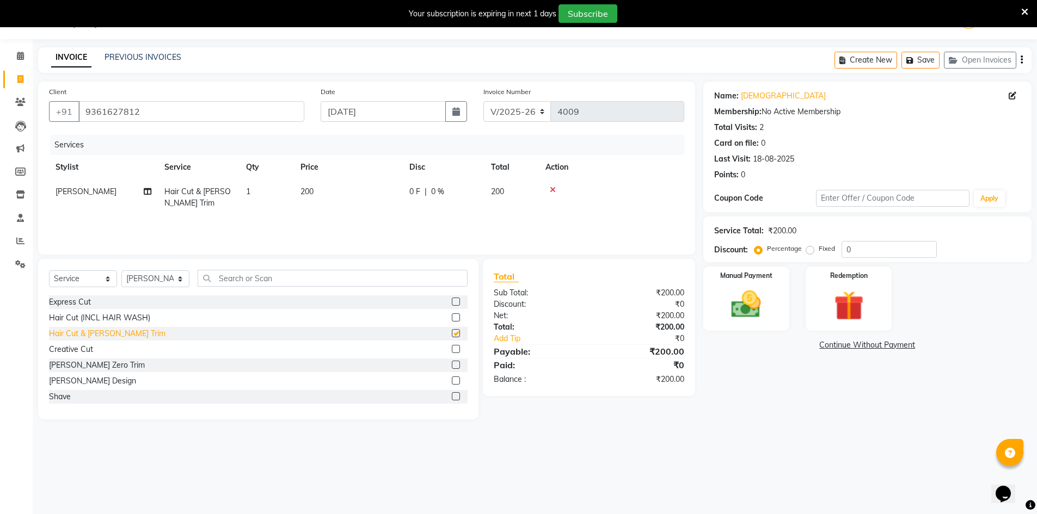
checkbox input "false"
click at [753, 302] on img at bounding box center [746, 304] width 50 height 35
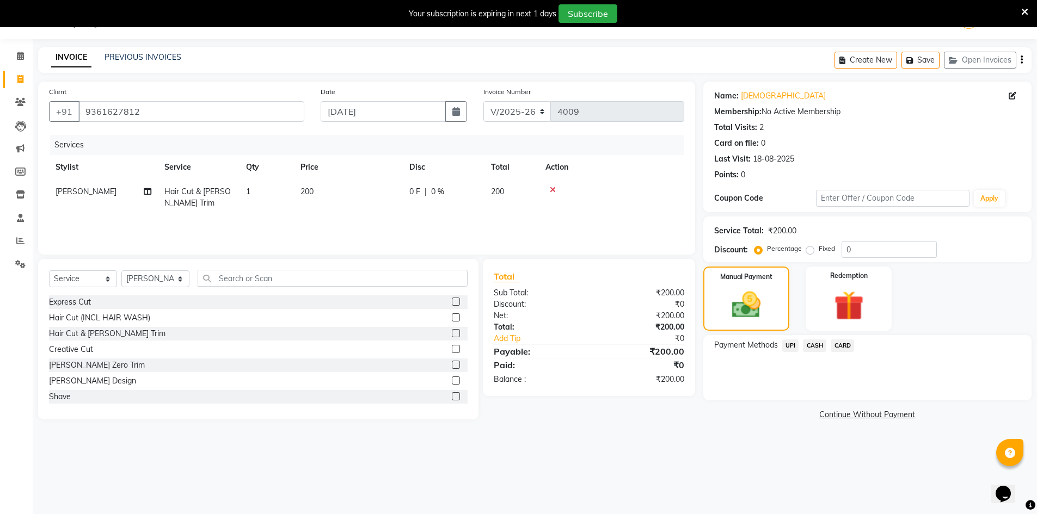
click at [811, 343] on span "CASH" at bounding box center [814, 346] width 23 height 13
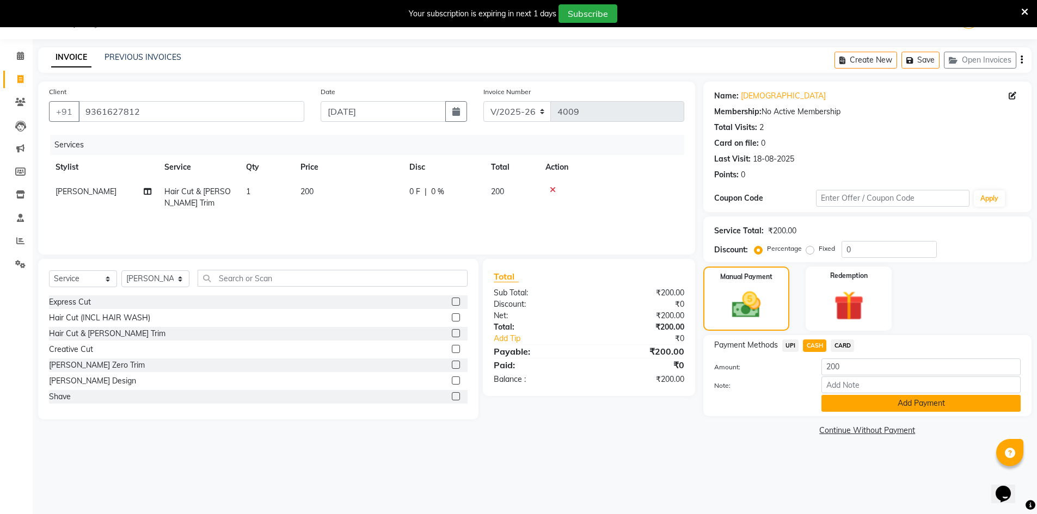
click at [839, 404] on button "Add Payment" at bounding box center [920, 403] width 199 height 17
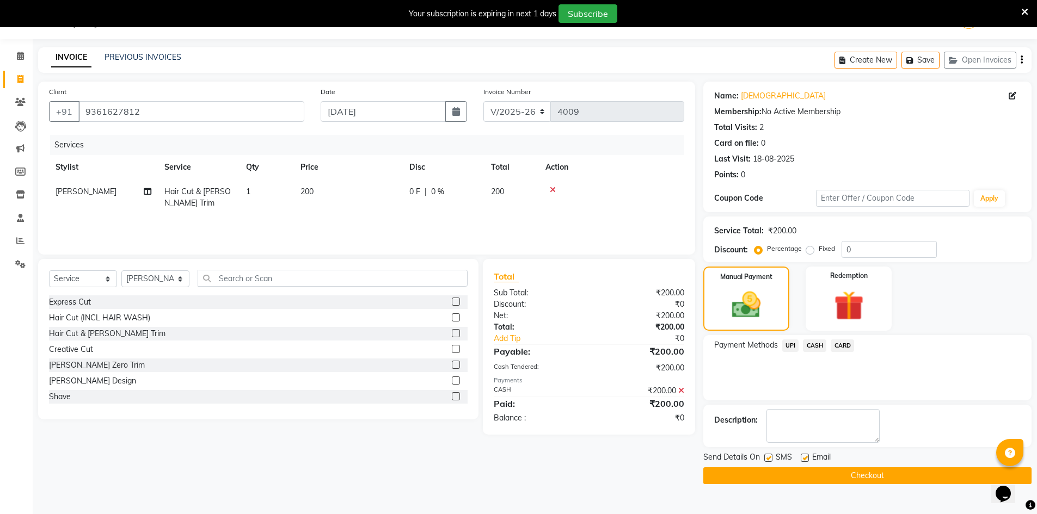
click at [811, 474] on button "Checkout" at bounding box center [867, 476] width 328 height 17
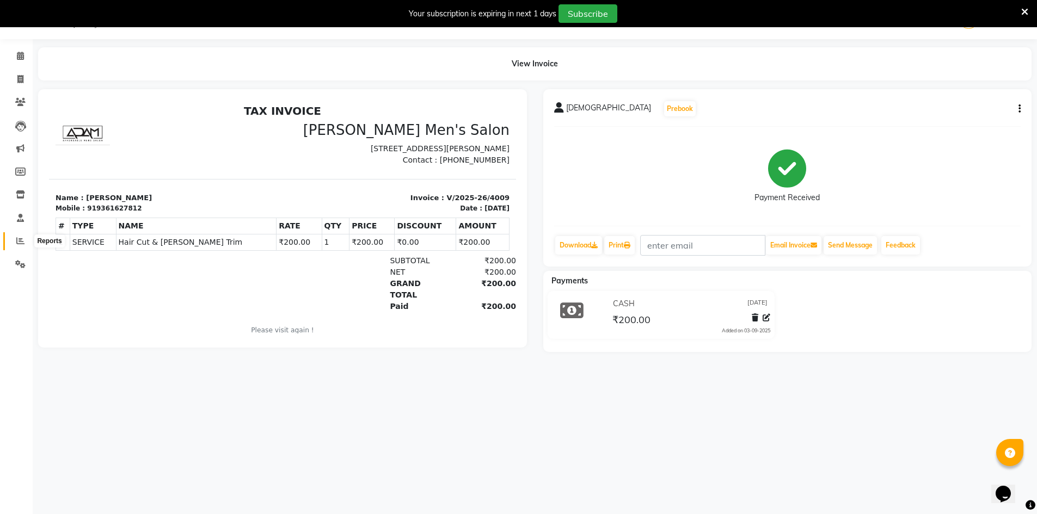
click at [19, 244] on icon at bounding box center [20, 241] width 8 height 8
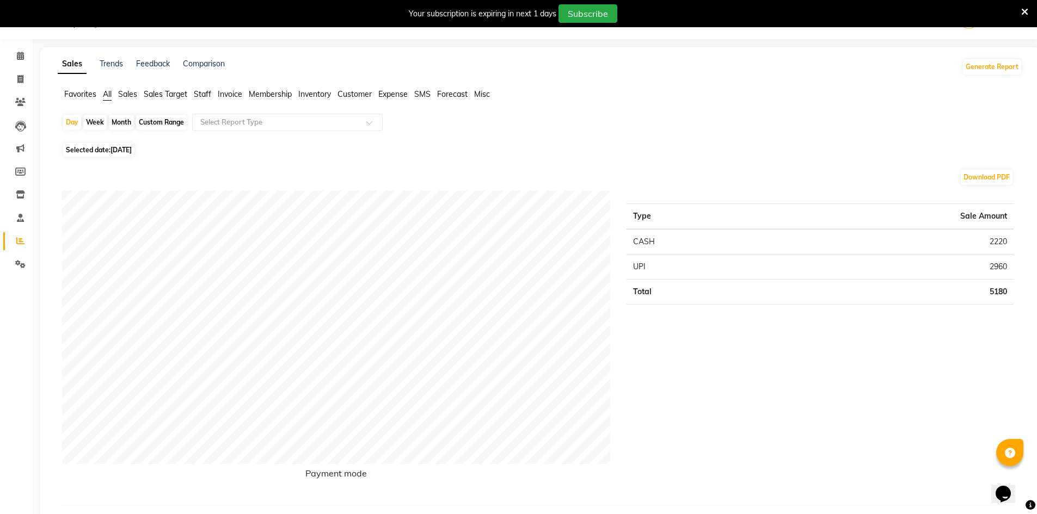
click at [202, 94] on span "Staff" at bounding box center [202, 94] width 17 height 10
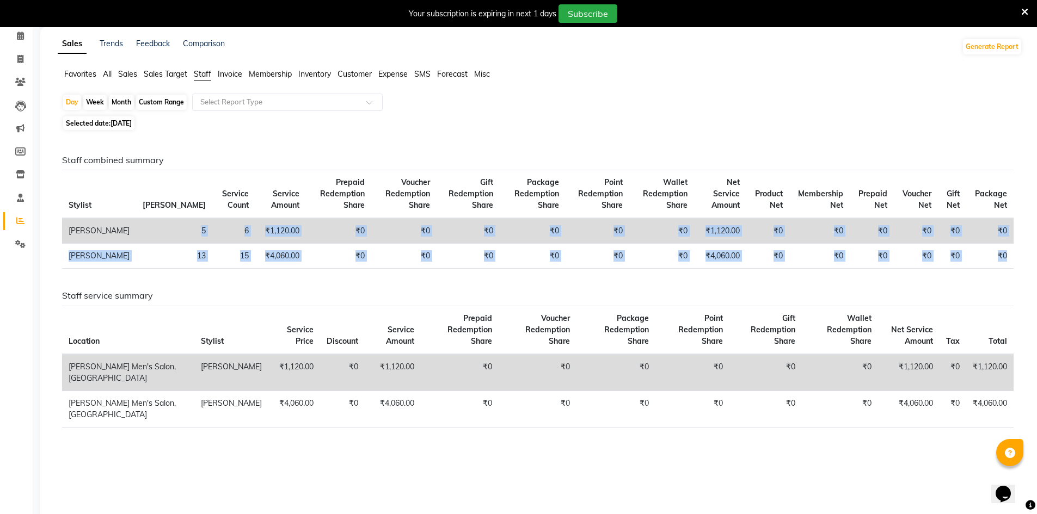
scroll to position [72, 0]
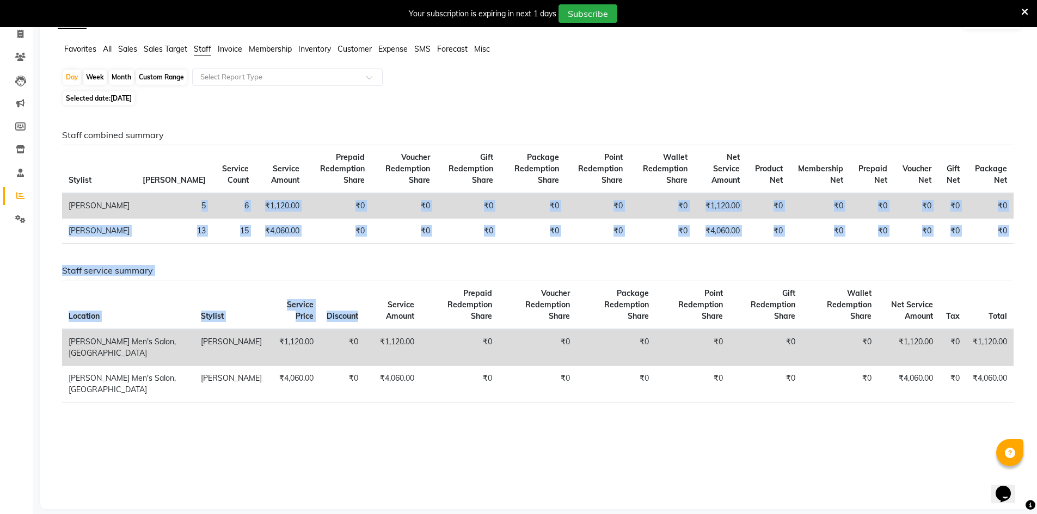
drag, startPoint x: 110, startPoint y: 243, endPoint x: 320, endPoint y: 286, distance: 214.5
click at [320, 286] on div "Staff combined summary Stylist Bill Count Service Count Service Amount Prepaid …" at bounding box center [538, 303] width 952 height 346
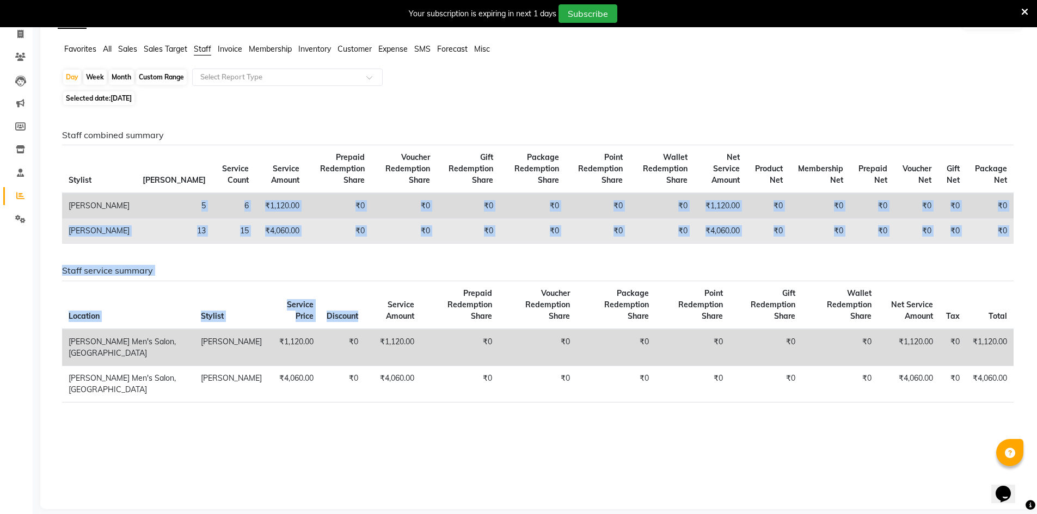
click at [255, 224] on td "₹4,060.00" at bounding box center [280, 231] width 51 height 25
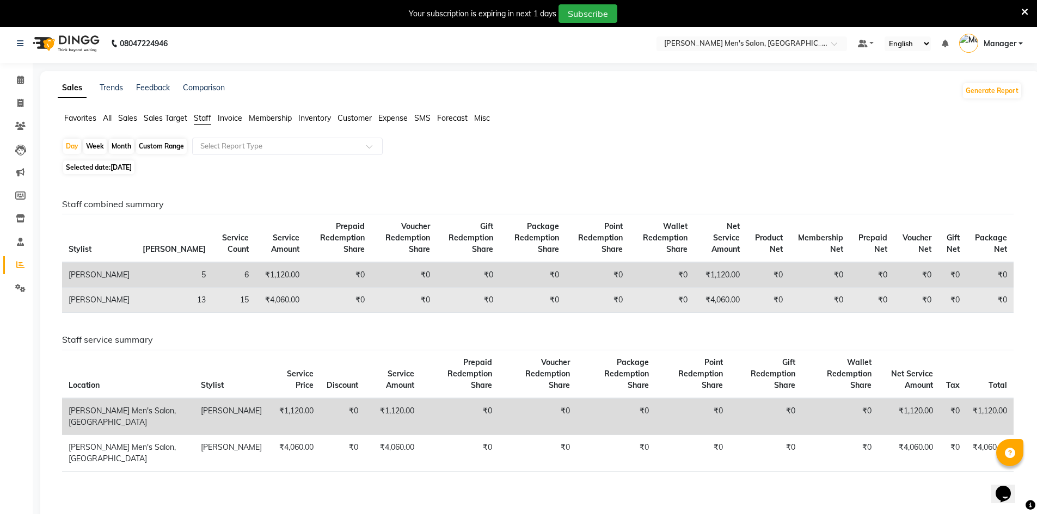
scroll to position [0, 0]
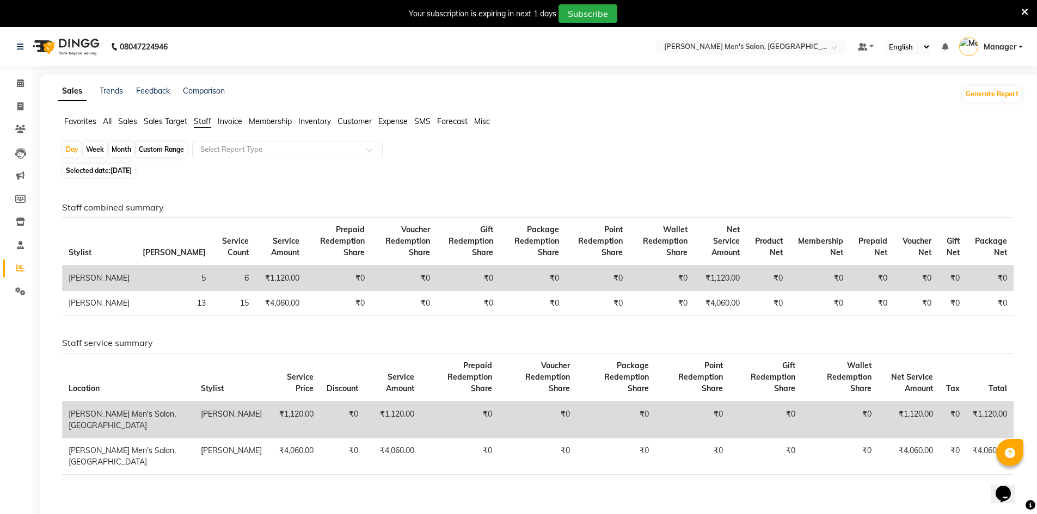
click at [118, 147] on div "Month" at bounding box center [121, 149] width 25 height 15
select select "9"
select select "2025"
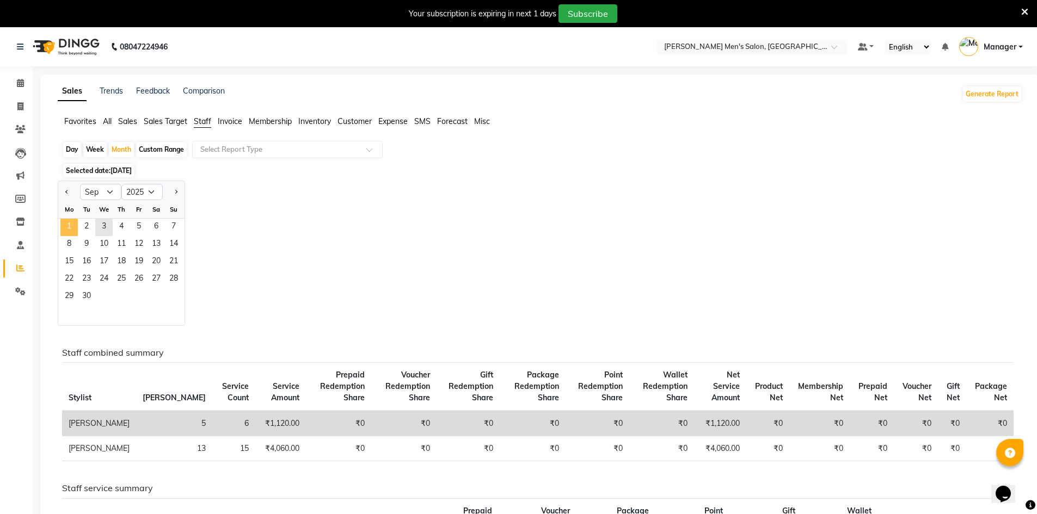
click at [77, 224] on span "1" at bounding box center [68, 227] width 17 height 17
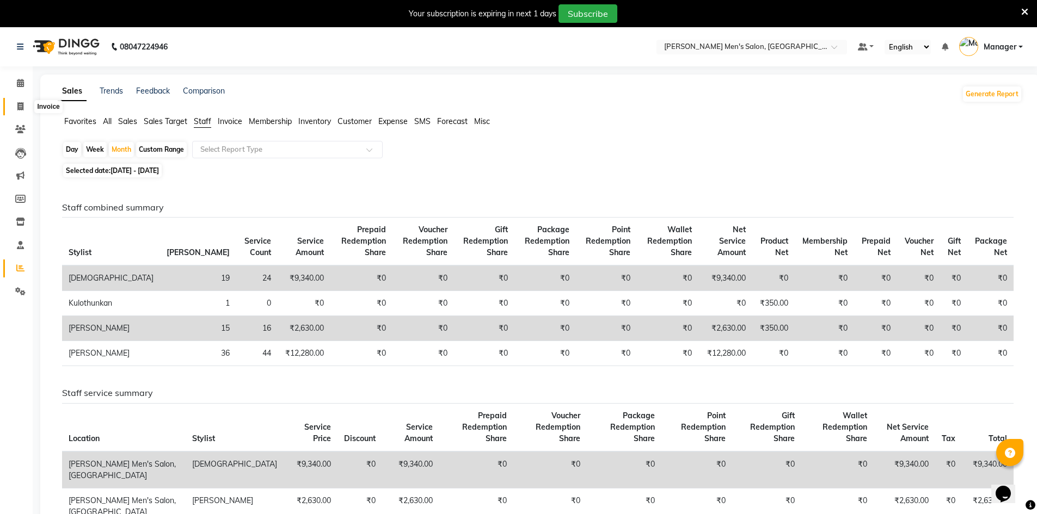
click at [19, 103] on icon at bounding box center [20, 106] width 6 height 8
select select "service"
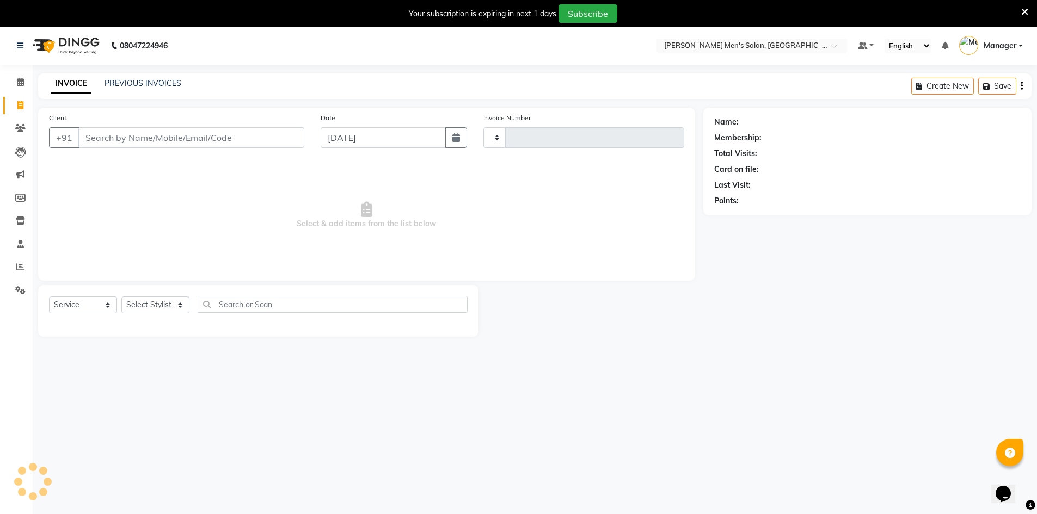
scroll to position [27, 0]
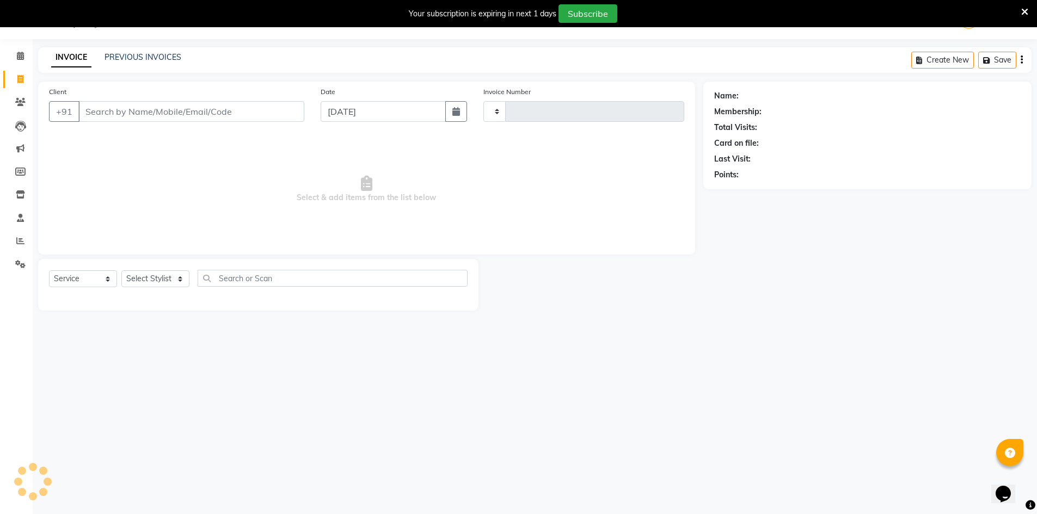
type input "4010"
select select "6913"
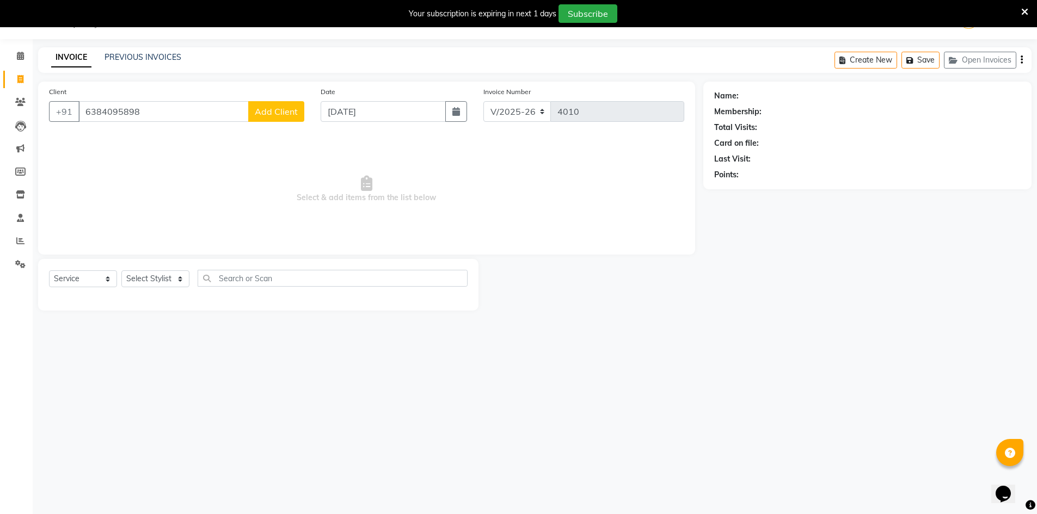
type input "6384095898"
click at [269, 119] on button "Add Client" at bounding box center [276, 111] width 56 height 21
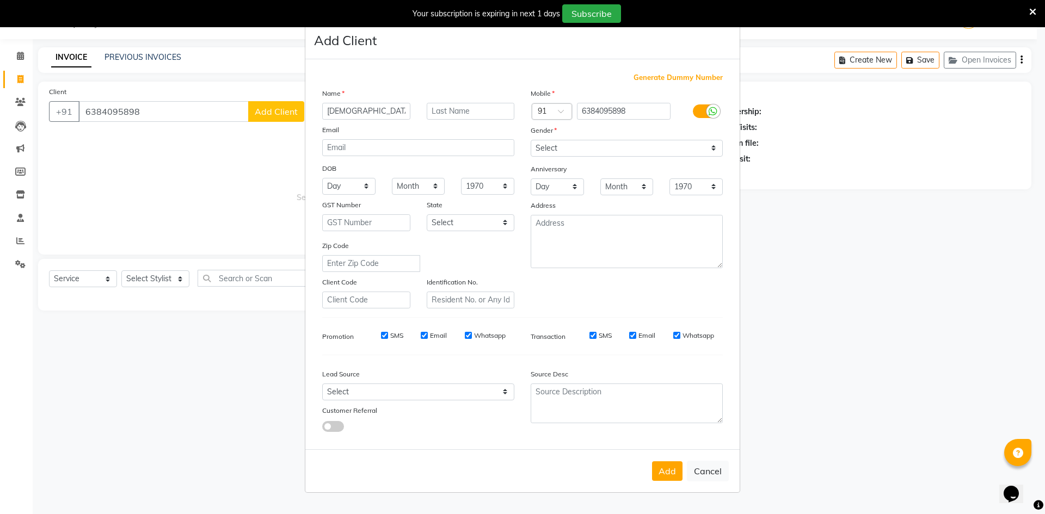
type input "[DEMOGRAPHIC_DATA]"
drag, startPoint x: 553, startPoint y: 140, endPoint x: 550, endPoint y: 156, distance: 16.0
click at [553, 140] on select "Select [DEMOGRAPHIC_DATA] [DEMOGRAPHIC_DATA] Other Prefer Not To Say" at bounding box center [627, 148] width 192 height 17
select select "[DEMOGRAPHIC_DATA]"
click at [531, 140] on select "Select [DEMOGRAPHIC_DATA] [DEMOGRAPHIC_DATA] Other Prefer Not To Say" at bounding box center [627, 148] width 192 height 17
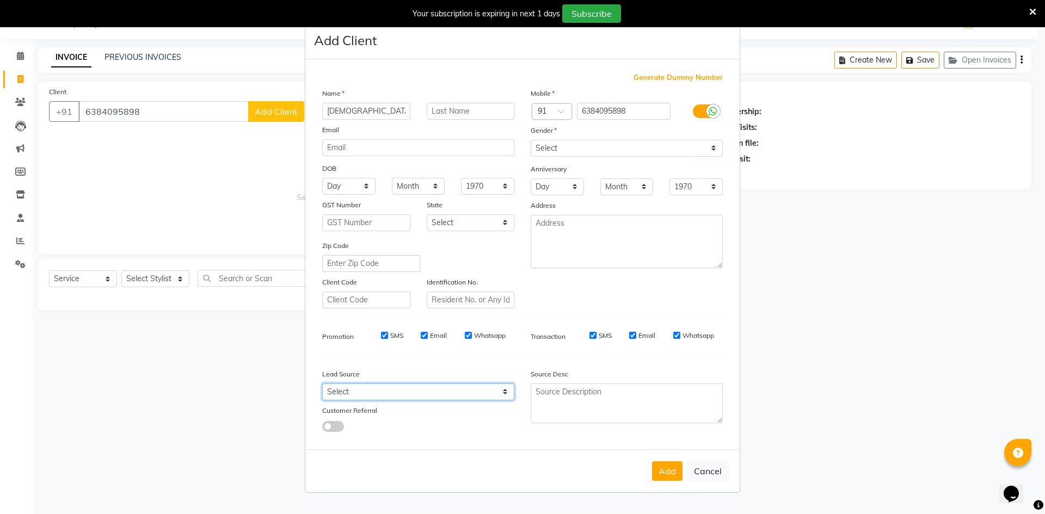
click at [404, 391] on select "Select Walk-in Referral Internet Friend Word of Mouth Advertisement Facebook Ju…" at bounding box center [418, 392] width 192 height 17
select select "48262"
click at [322, 384] on select "Select Walk-in Referral Internet Friend Word of Mouth Advertisement Facebook Ju…" at bounding box center [418, 392] width 192 height 17
click at [676, 469] on button "Add" at bounding box center [667, 472] width 30 height 20
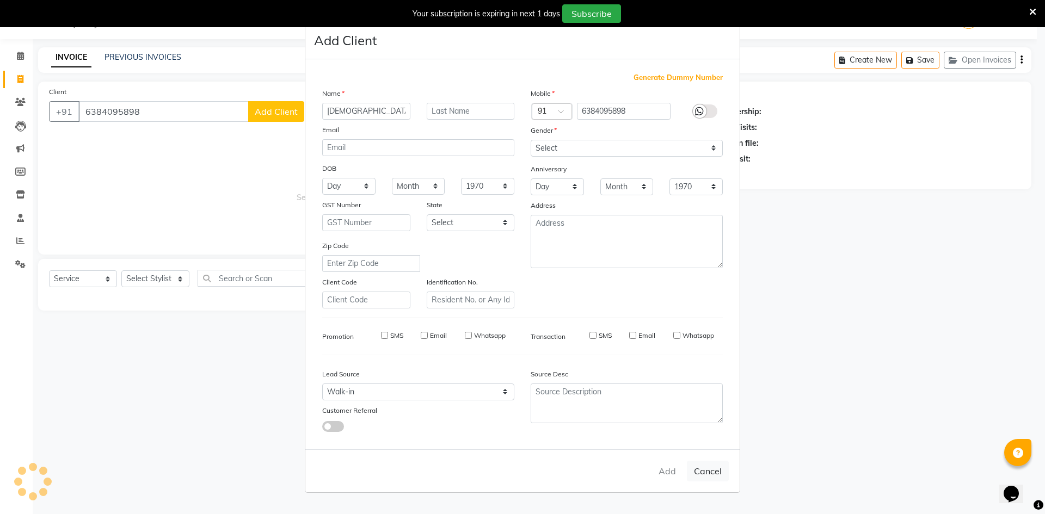
select select
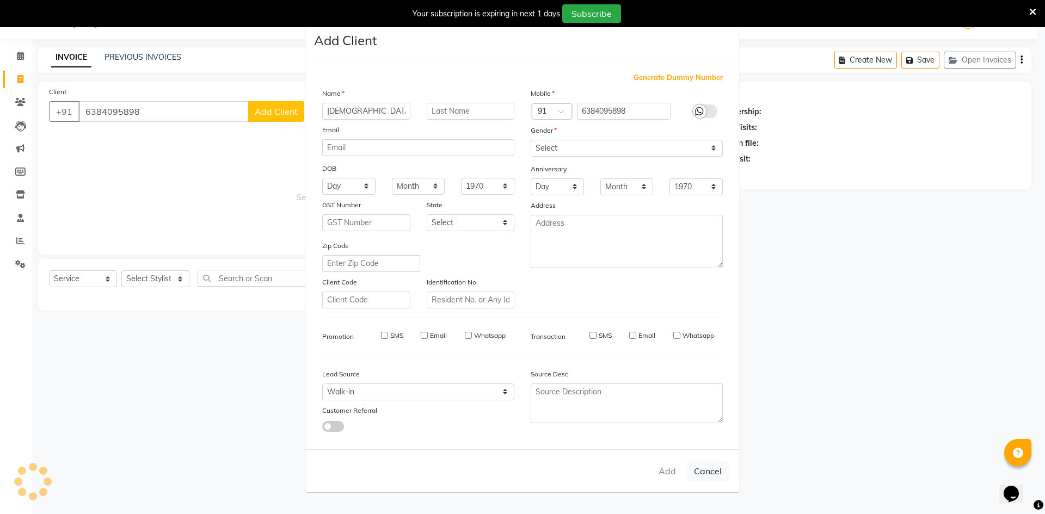
select select
checkbox input "false"
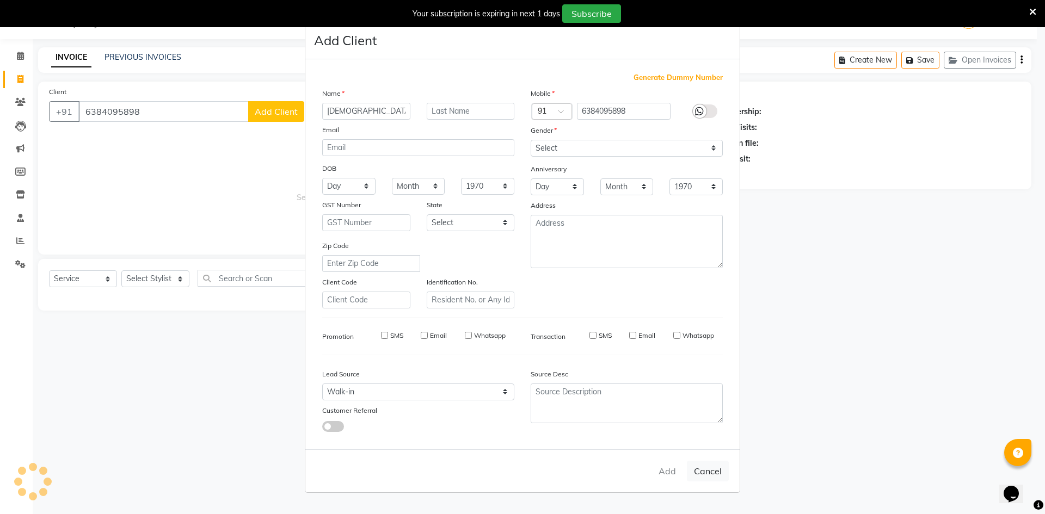
checkbox input "false"
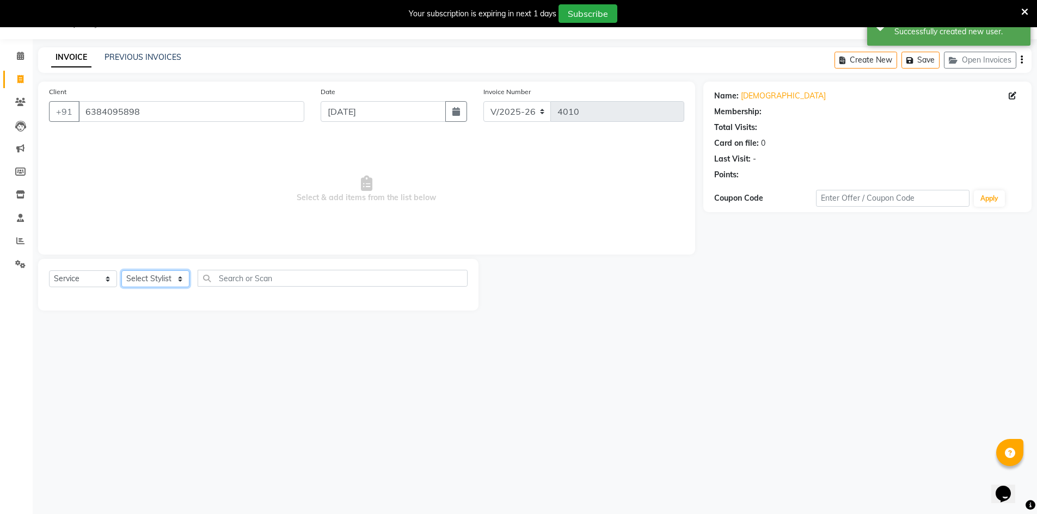
click at [170, 272] on select "Select Stylist [PERSON_NAME] Manager [PERSON_NAME] [PERSON_NAME]" at bounding box center [155, 279] width 68 height 17
select select "86101"
click at [121, 271] on select "Select Stylist [PERSON_NAME] Manager [PERSON_NAME] [PERSON_NAME]" at bounding box center [155, 279] width 68 height 17
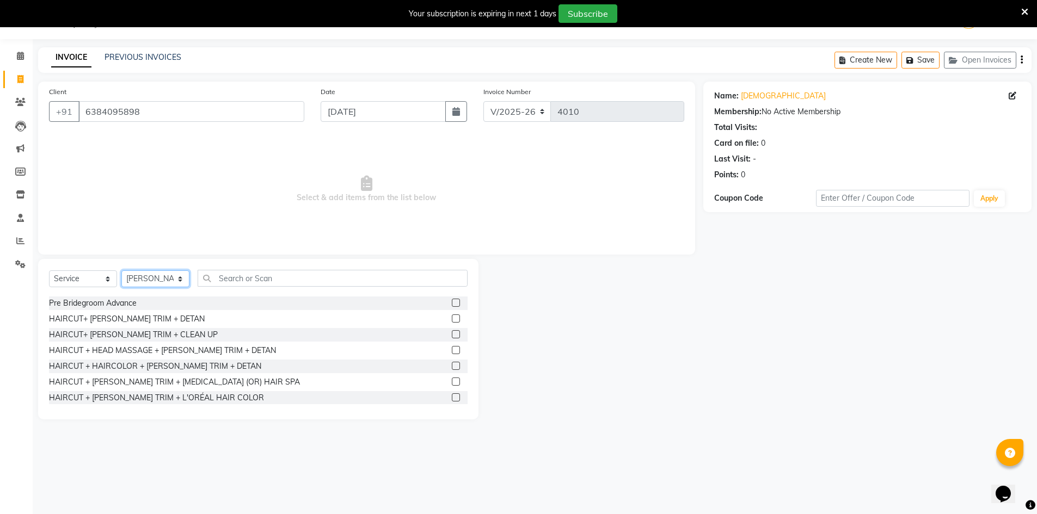
scroll to position [666, 0]
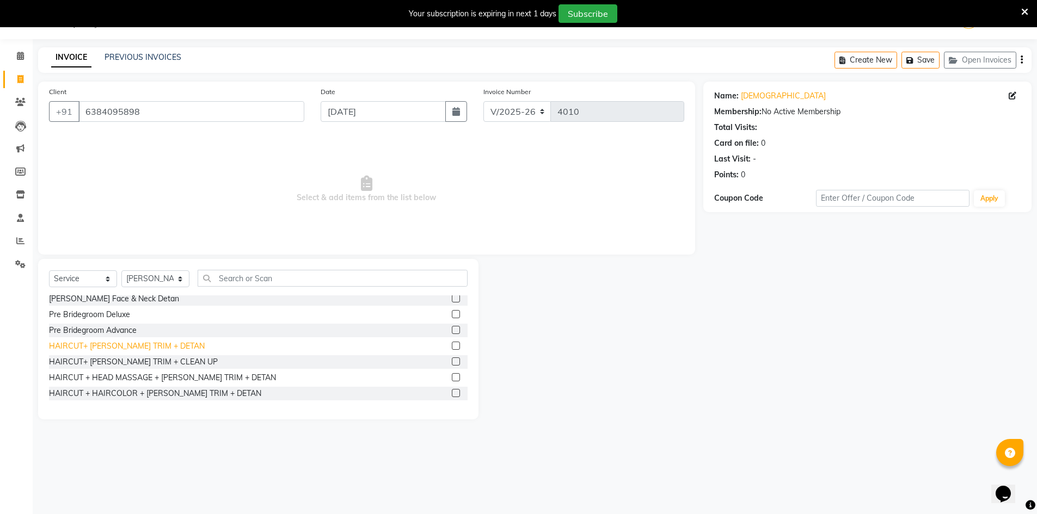
click at [144, 351] on div "HAIRCUT+ [PERSON_NAME] TRIM + DETAN" at bounding box center [127, 346] width 156 height 11
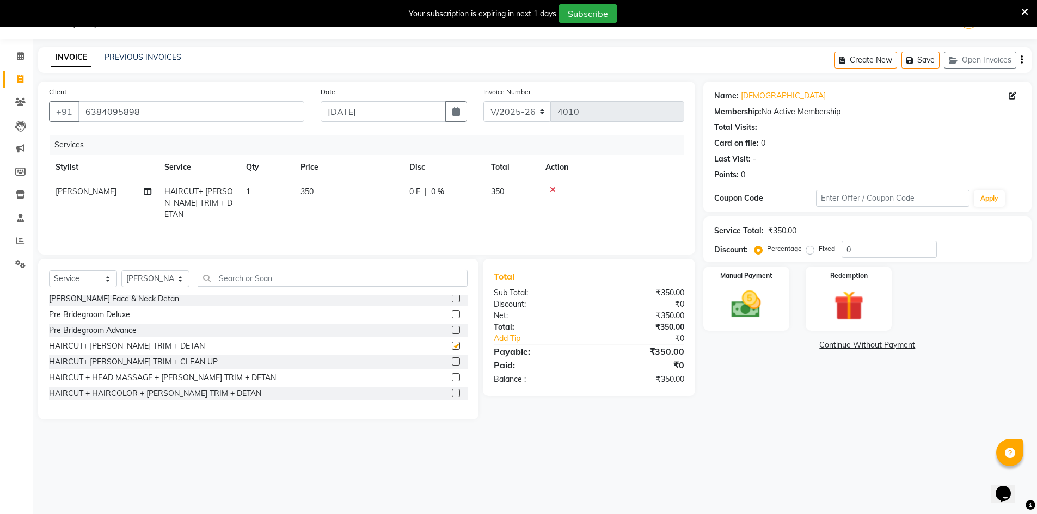
checkbox input "false"
click at [731, 304] on img at bounding box center [746, 304] width 50 height 35
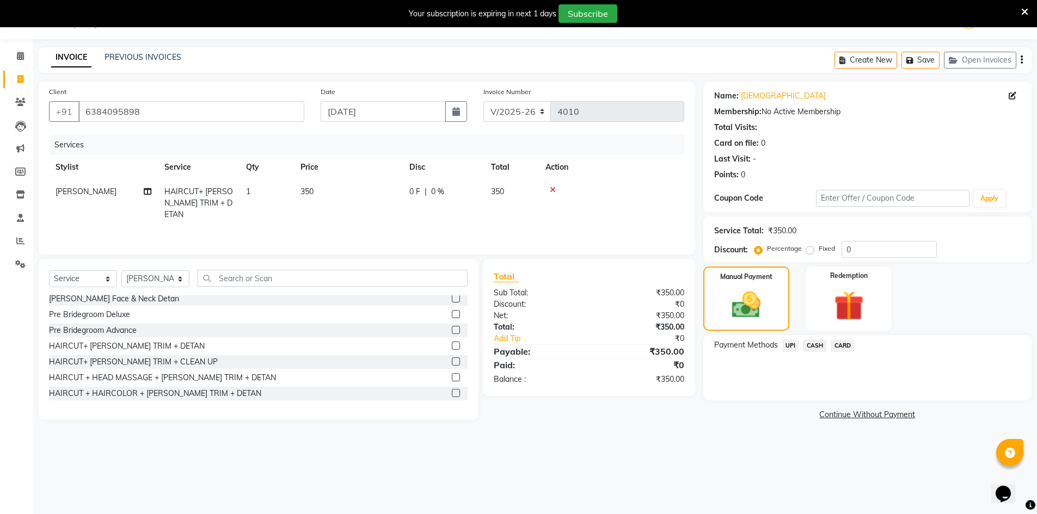
drag, startPoint x: 801, startPoint y: 345, endPoint x: 807, endPoint y: 343, distance: 6.2
click at [804, 343] on div "CASH" at bounding box center [813, 347] width 28 height 15
click at [807, 343] on span "CASH" at bounding box center [814, 346] width 23 height 13
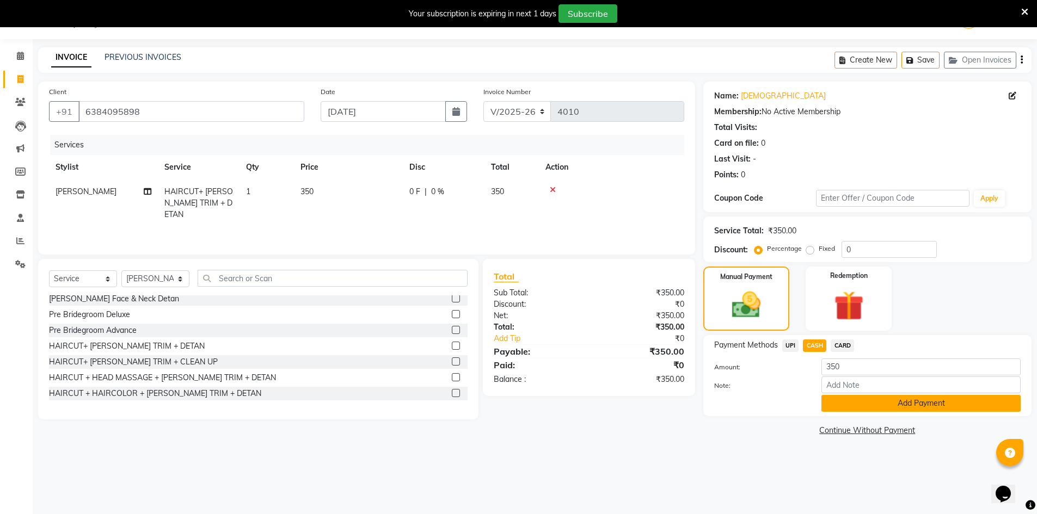
click at [850, 402] on button "Add Payment" at bounding box center [920, 403] width 199 height 17
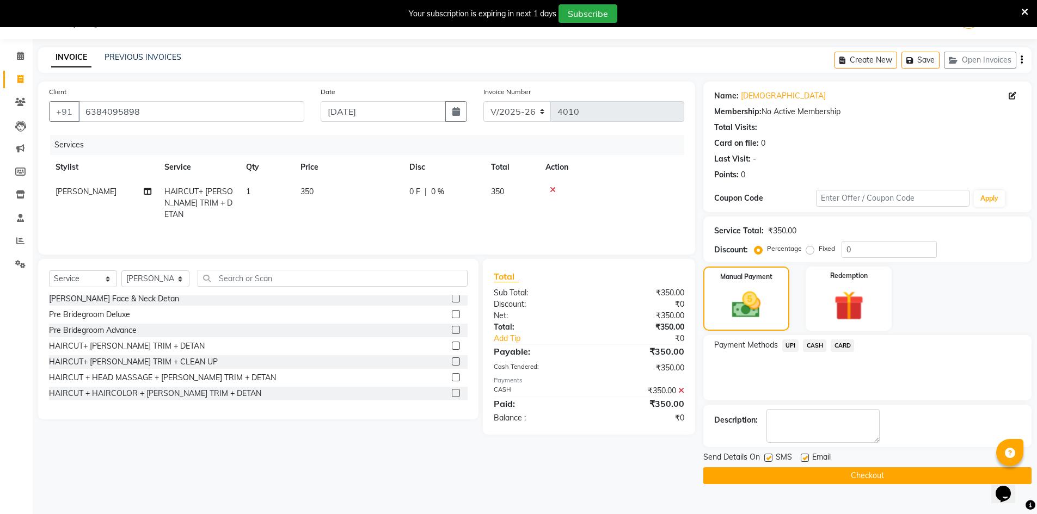
click at [850, 480] on button "Checkout" at bounding box center [867, 476] width 328 height 17
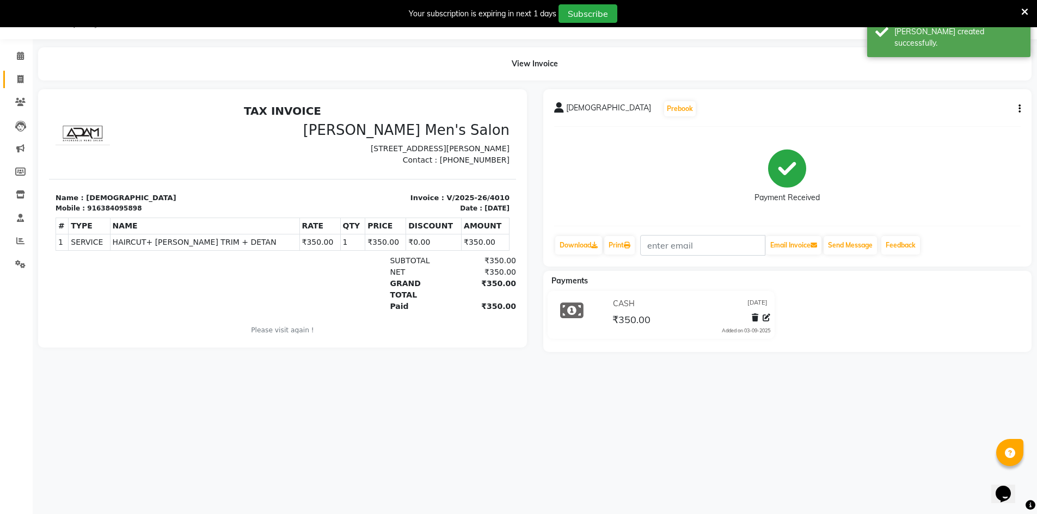
click at [21, 72] on link "Invoice" at bounding box center [16, 80] width 26 height 18
select select "service"
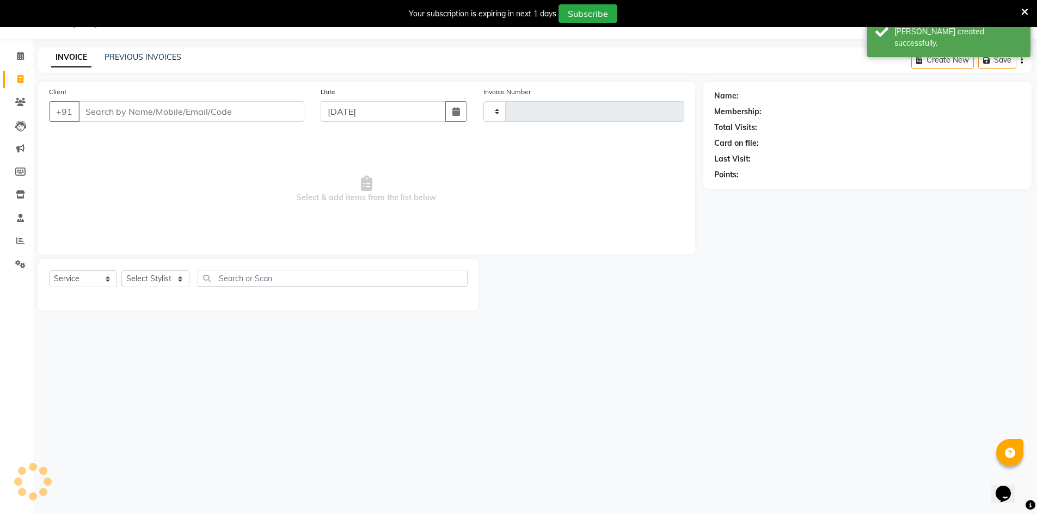
type input "4011"
select select "6913"
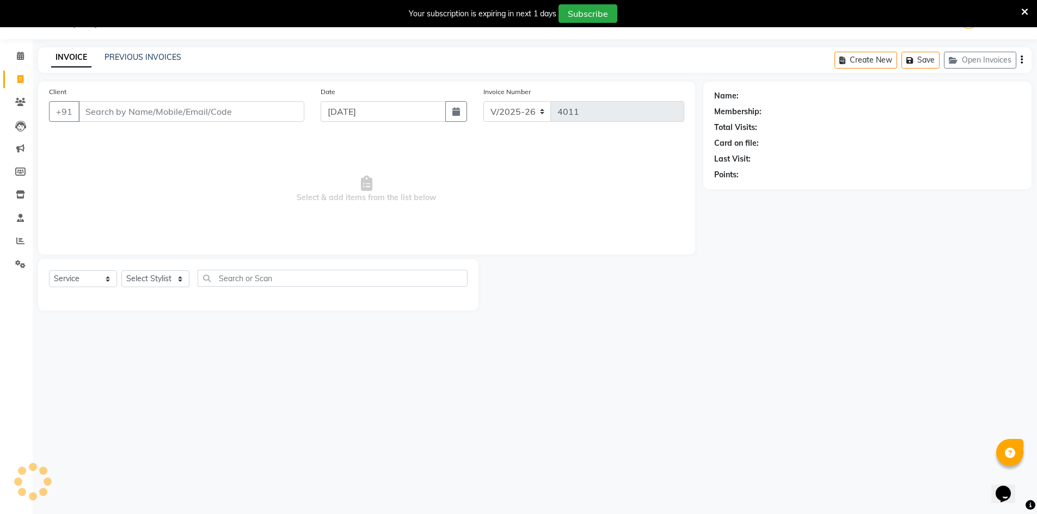
click at [148, 62] on div "PREVIOUS INVOICES" at bounding box center [143, 57] width 77 height 11
click at [146, 62] on div "PREVIOUS INVOICES" at bounding box center [143, 57] width 77 height 11
click at [143, 60] on link "PREVIOUS INVOICES" at bounding box center [143, 57] width 77 height 10
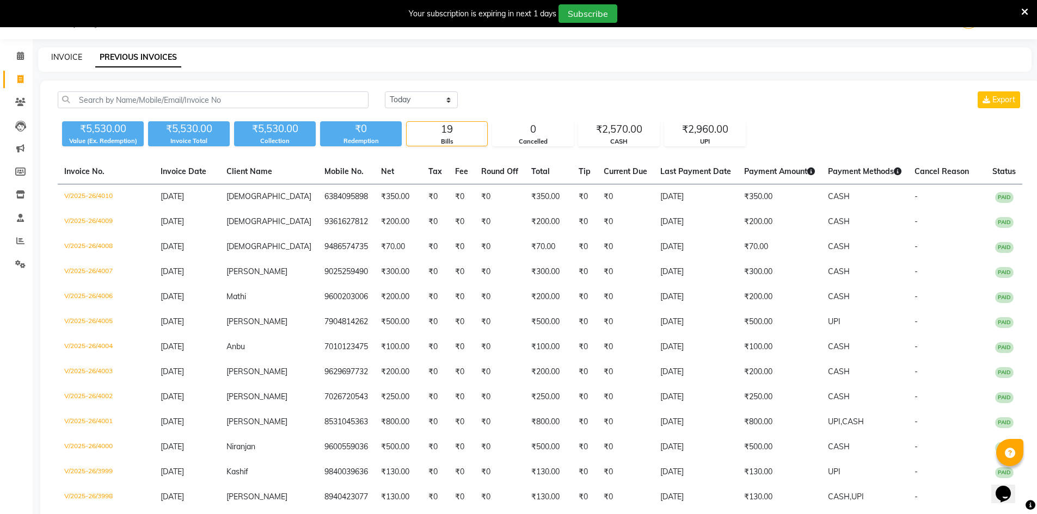
click at [66, 58] on link "INVOICE" at bounding box center [66, 57] width 31 height 10
select select "6913"
select select "service"
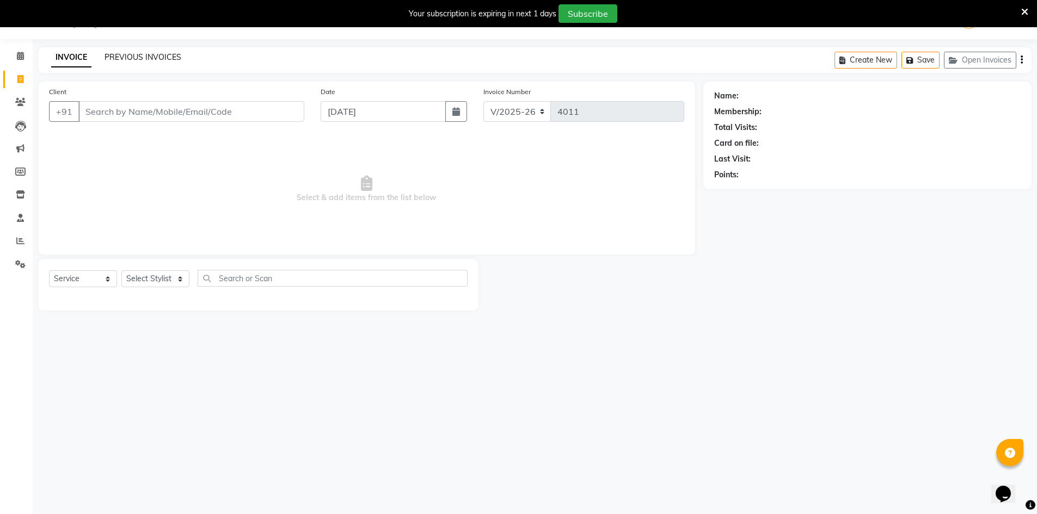
click at [122, 54] on link "PREVIOUS INVOICES" at bounding box center [143, 57] width 77 height 10
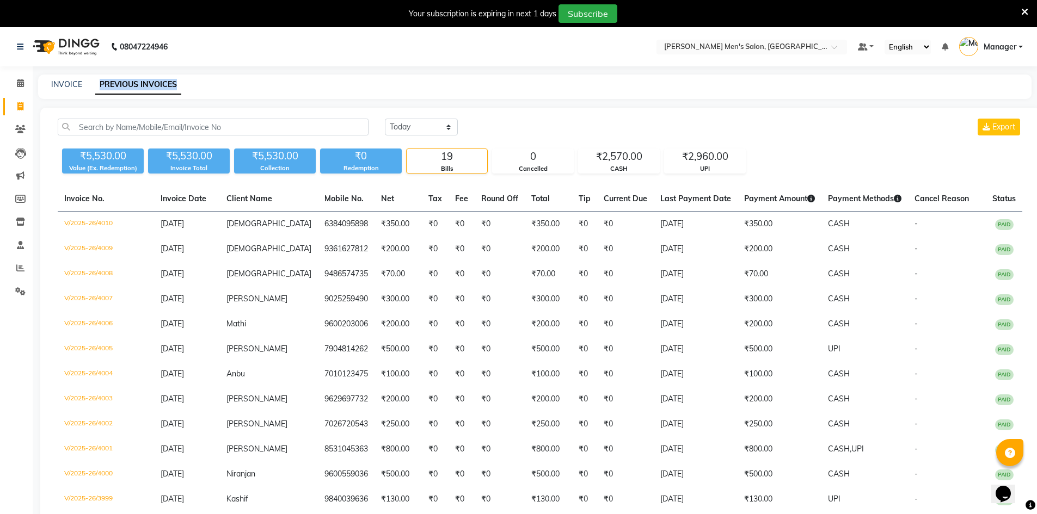
drag, startPoint x: 96, startPoint y: 85, endPoint x: 235, endPoint y: 96, distance: 139.2
click at [235, 96] on div "INVOICE PREVIOUS INVOICES" at bounding box center [534, 87] width 993 height 24
click at [233, 91] on div "INVOICE PREVIOUS INVOICES" at bounding box center [534, 87] width 993 height 24
click at [82, 82] on div "INVOICE PREVIOUS INVOICES" at bounding box center [528, 84] width 980 height 11
click at [70, 82] on link "INVOICE" at bounding box center [66, 84] width 31 height 10
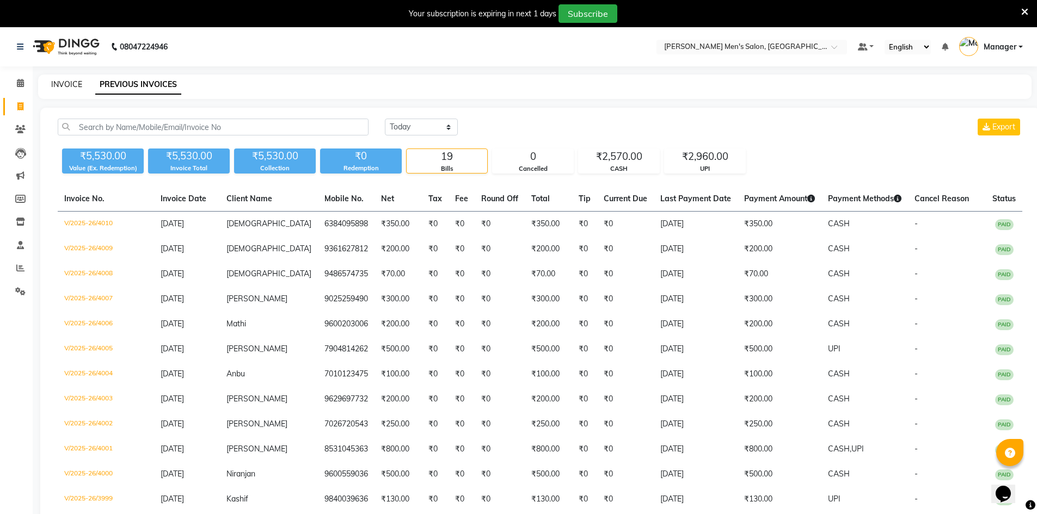
select select "service"
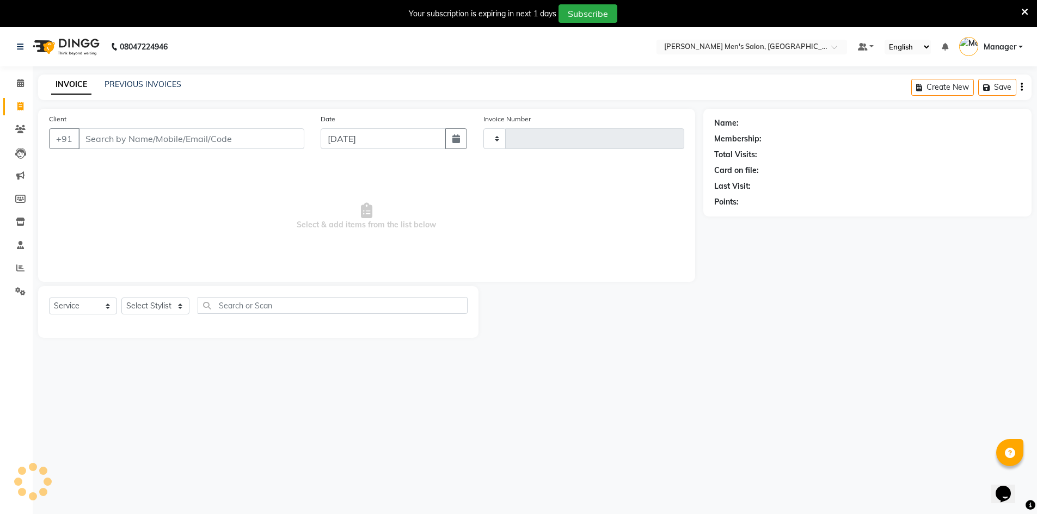
scroll to position [27, 0]
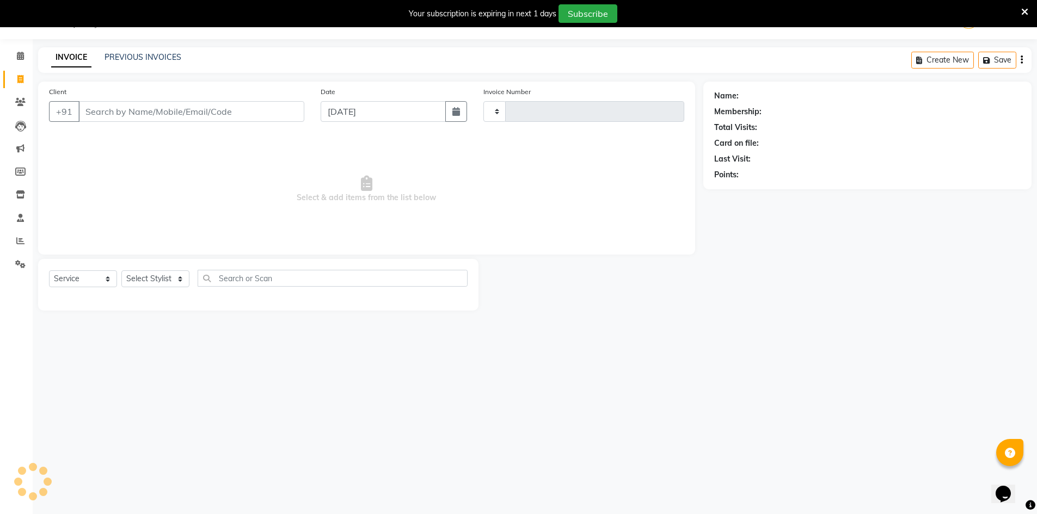
type input "4011"
select select "6913"
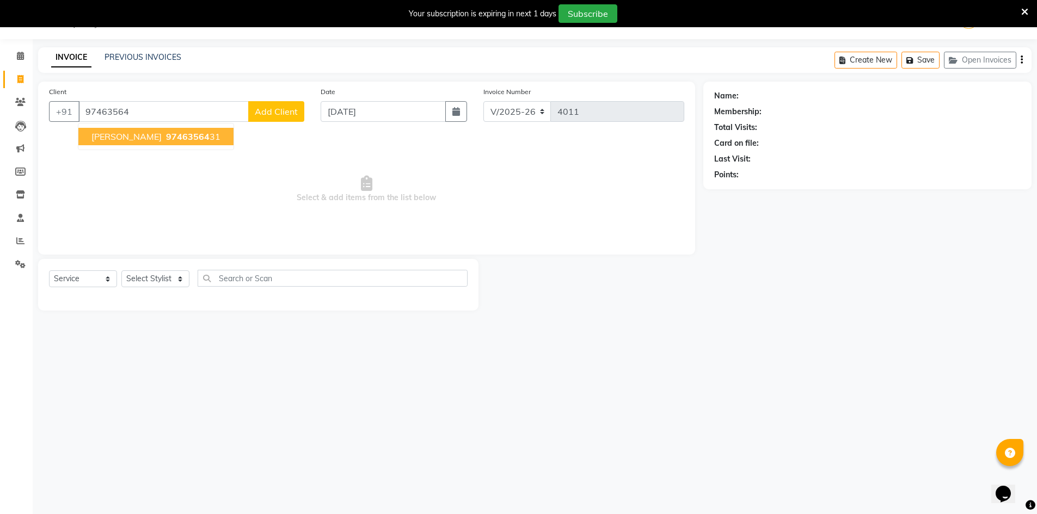
click at [97, 143] on button "[PERSON_NAME] 97463564 31" at bounding box center [155, 136] width 155 height 17
type input "9746356431"
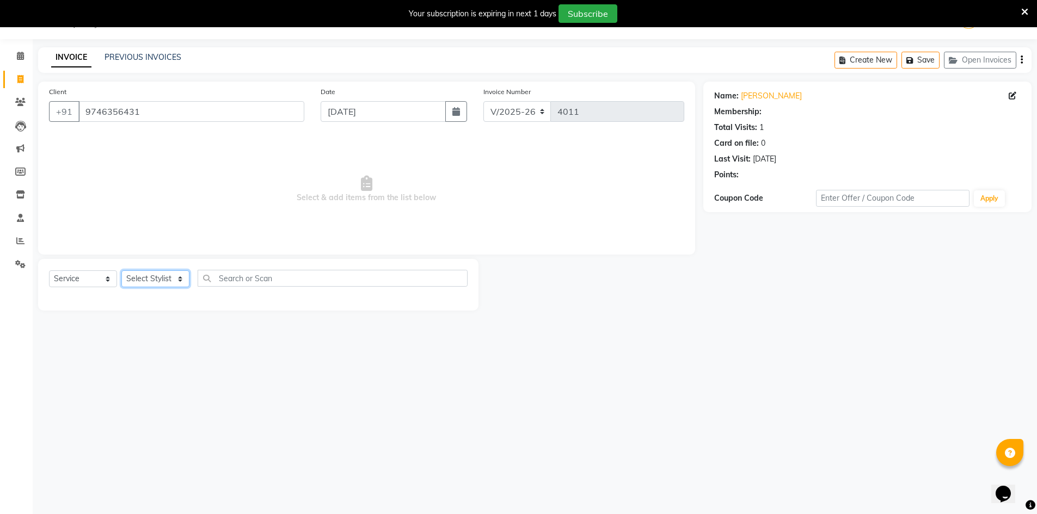
click at [139, 286] on select "Select Stylist [PERSON_NAME] Manager [PERSON_NAME] [PERSON_NAME]" at bounding box center [155, 279] width 68 height 17
select select "70201"
click at [121, 271] on select "Select Stylist [PERSON_NAME] Manager [PERSON_NAME] [PERSON_NAME]" at bounding box center [155, 279] width 68 height 17
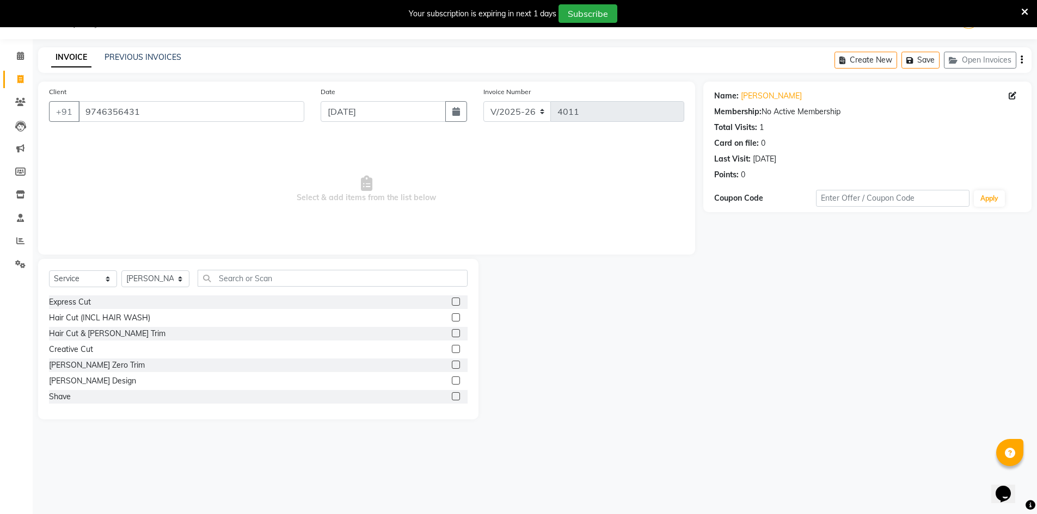
click at [69, 311] on div "Express Cut Hair Cut (INCL HAIR WASH) Hair Cut & [PERSON_NAME] Trim Creative Cu…" at bounding box center [258, 350] width 419 height 109
click at [68, 304] on div "Express Cut" at bounding box center [70, 302] width 42 height 11
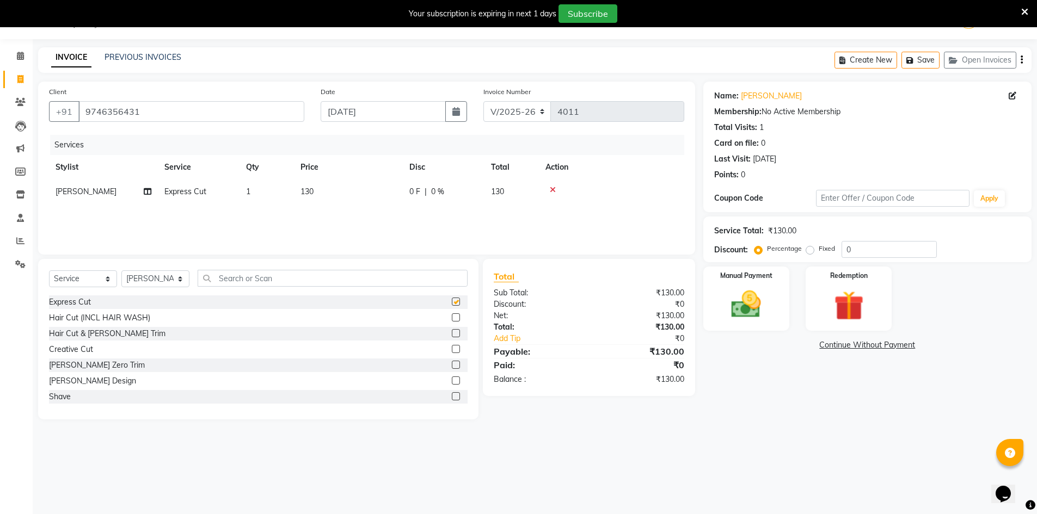
checkbox input "false"
click at [63, 400] on div "Shave" at bounding box center [60, 396] width 22 height 11
checkbox input "false"
click at [746, 275] on label "Manual Payment" at bounding box center [746, 275] width 54 height 10
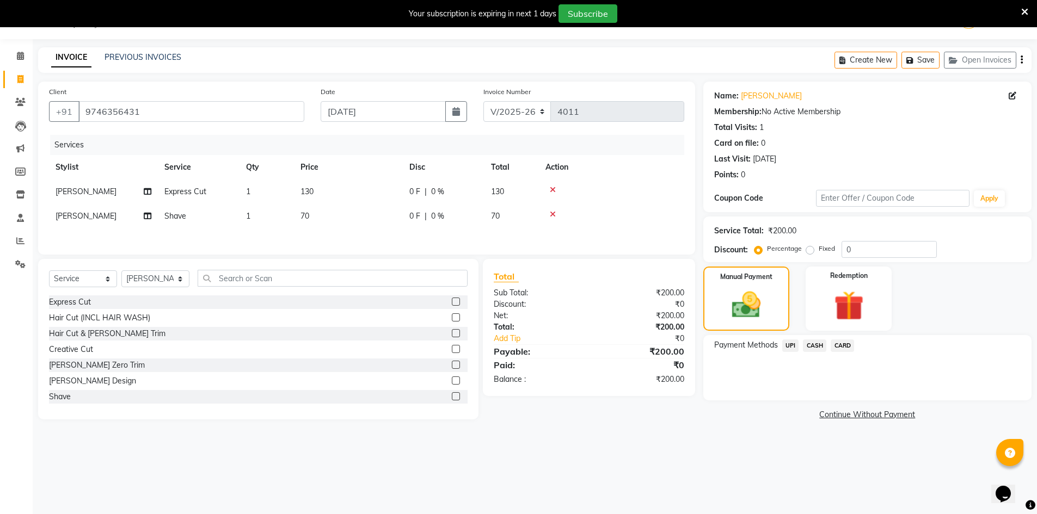
click at [795, 346] on span "UPI" at bounding box center [790, 346] width 17 height 13
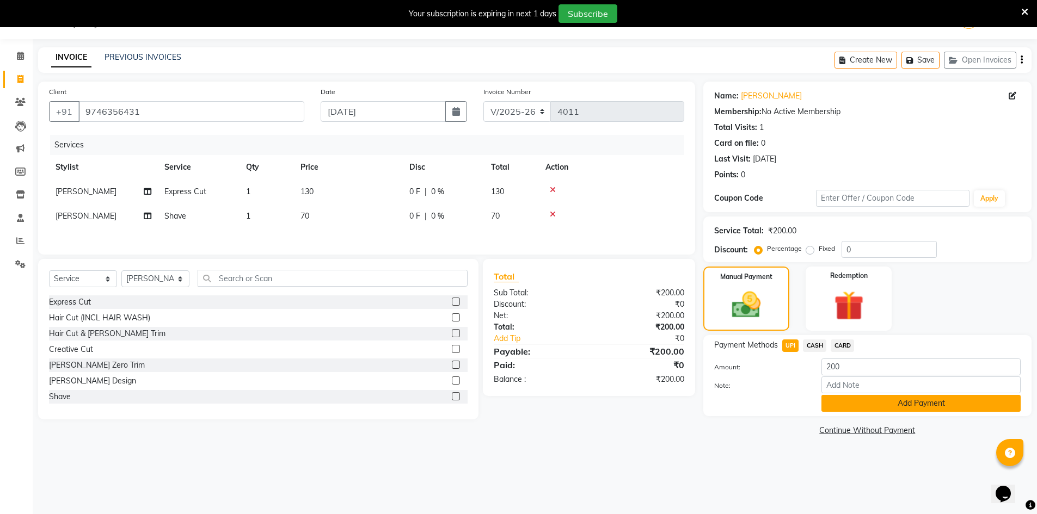
click at [855, 411] on button "Add Payment" at bounding box center [920, 403] width 199 height 17
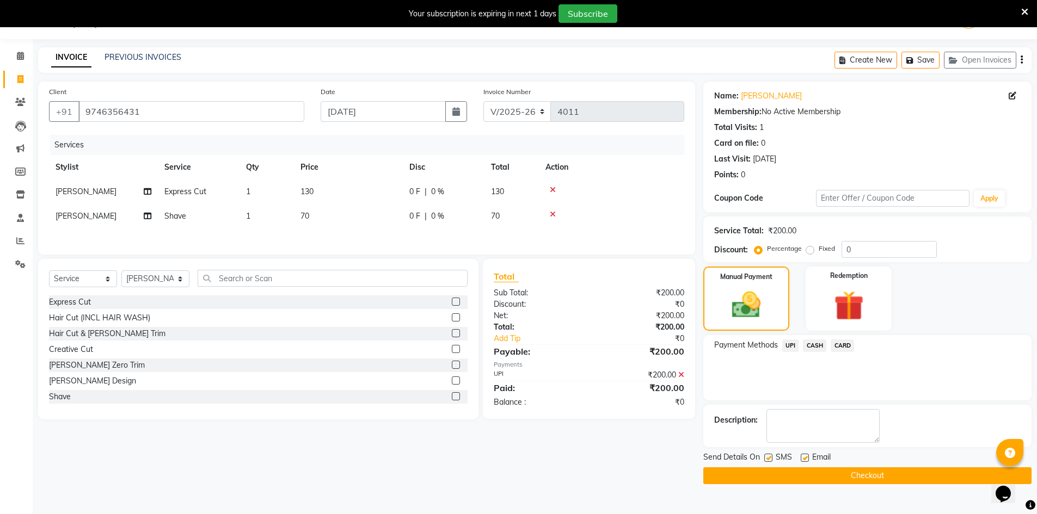
click at [860, 474] on button "Checkout" at bounding box center [867, 476] width 328 height 17
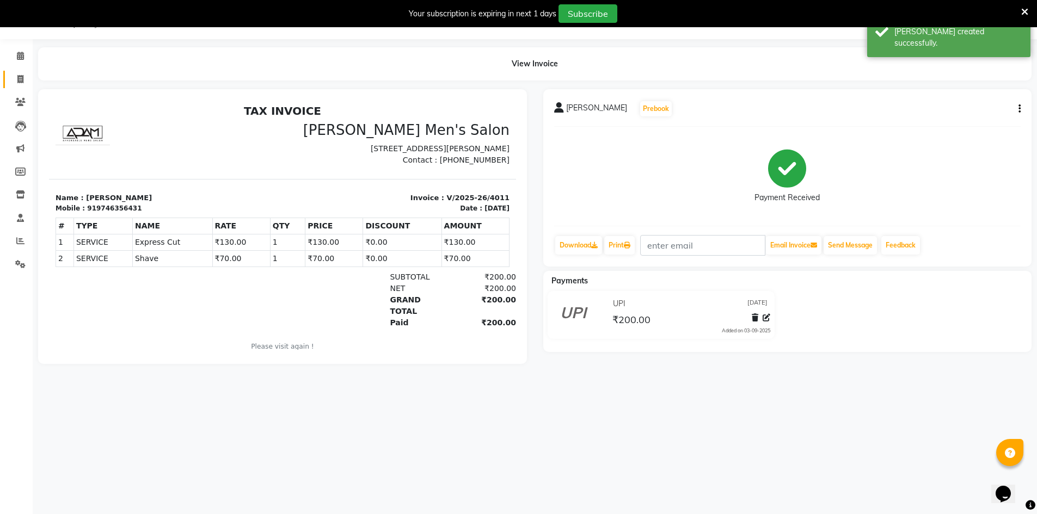
click at [17, 78] on icon at bounding box center [20, 79] width 6 height 8
select select "service"
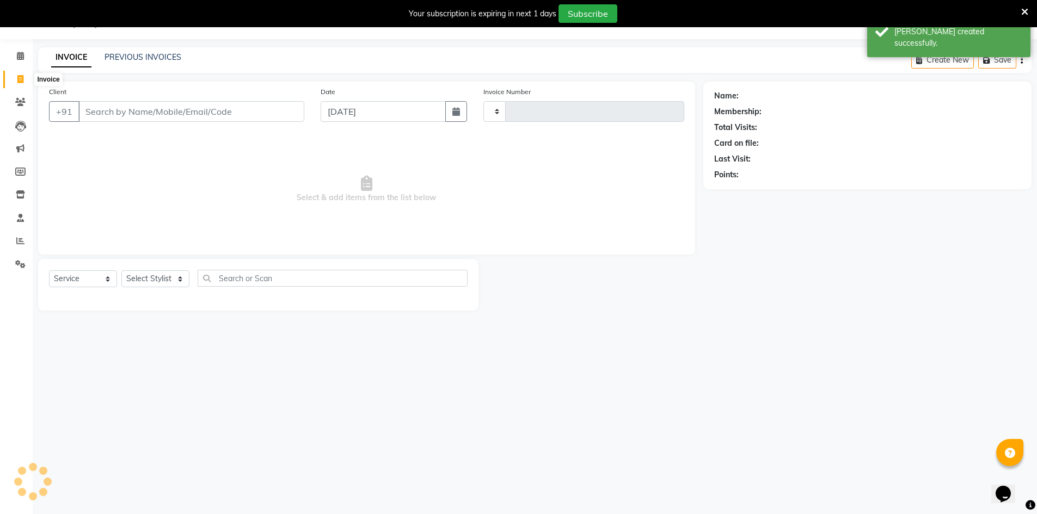
type input "4012"
select select "6913"
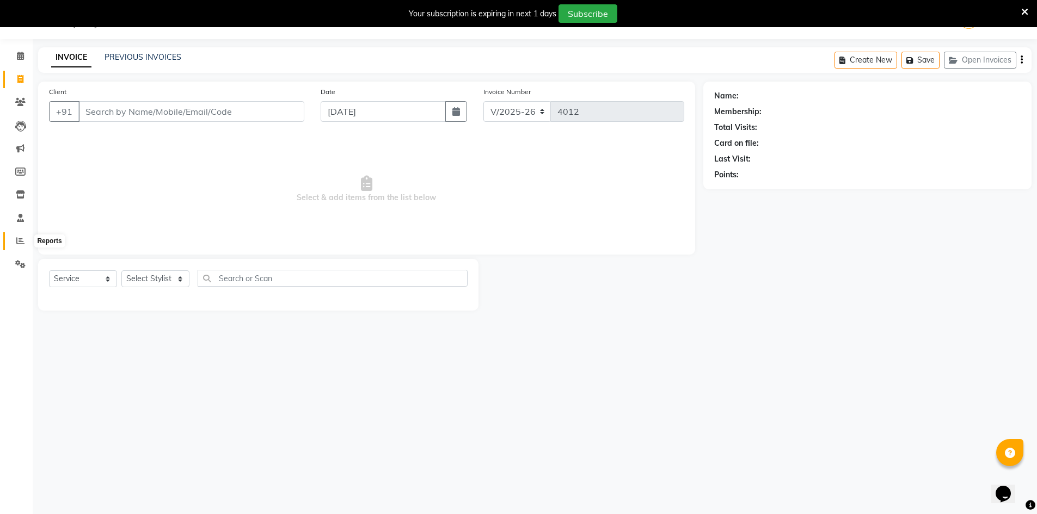
click at [11, 243] on span at bounding box center [20, 241] width 19 height 13
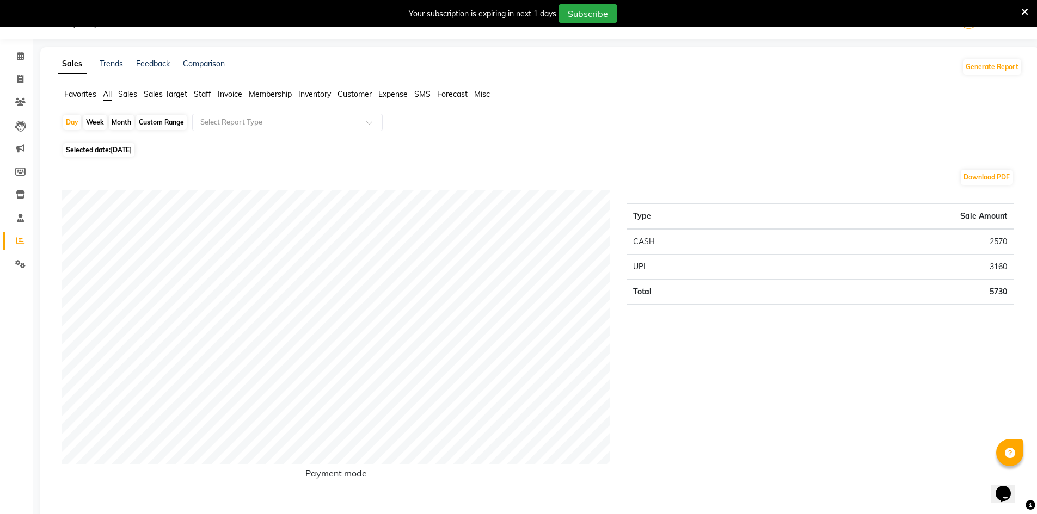
drag, startPoint x: 210, startPoint y: 90, endPoint x: 207, endPoint y: 96, distance: 5.9
click at [208, 95] on span "Staff" at bounding box center [202, 94] width 17 height 10
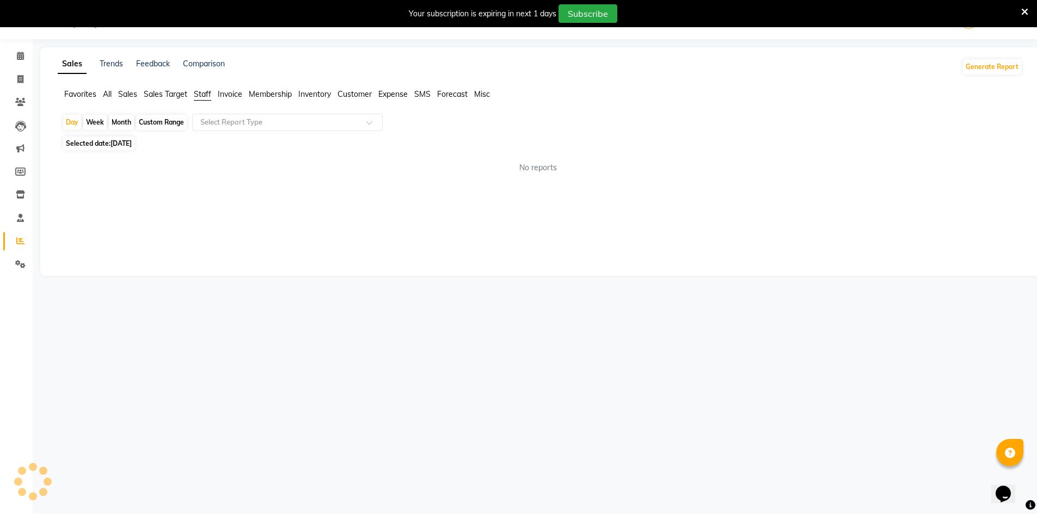
click at [207, 96] on span "Staff" at bounding box center [202, 94] width 17 height 10
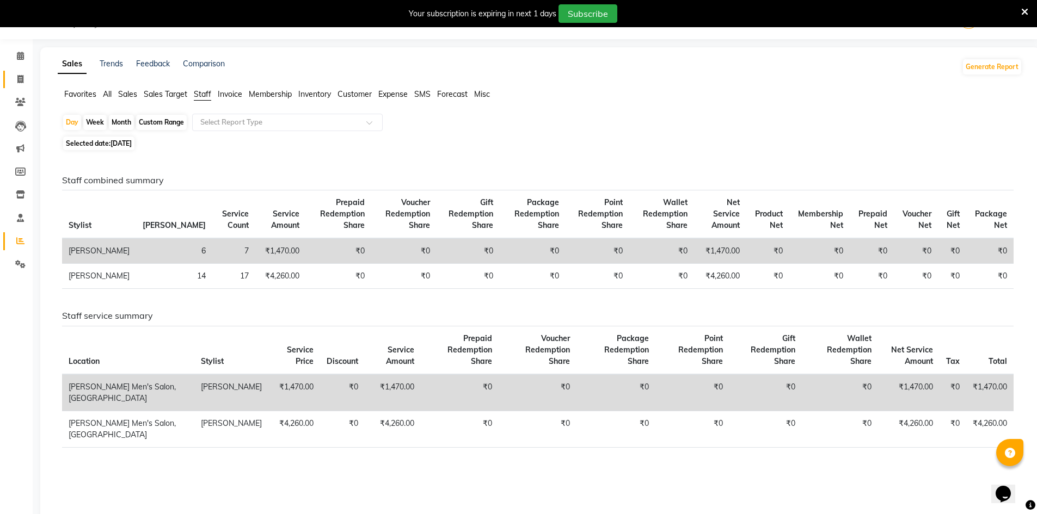
click at [4, 84] on link "Invoice" at bounding box center [16, 80] width 26 height 18
select select "service"
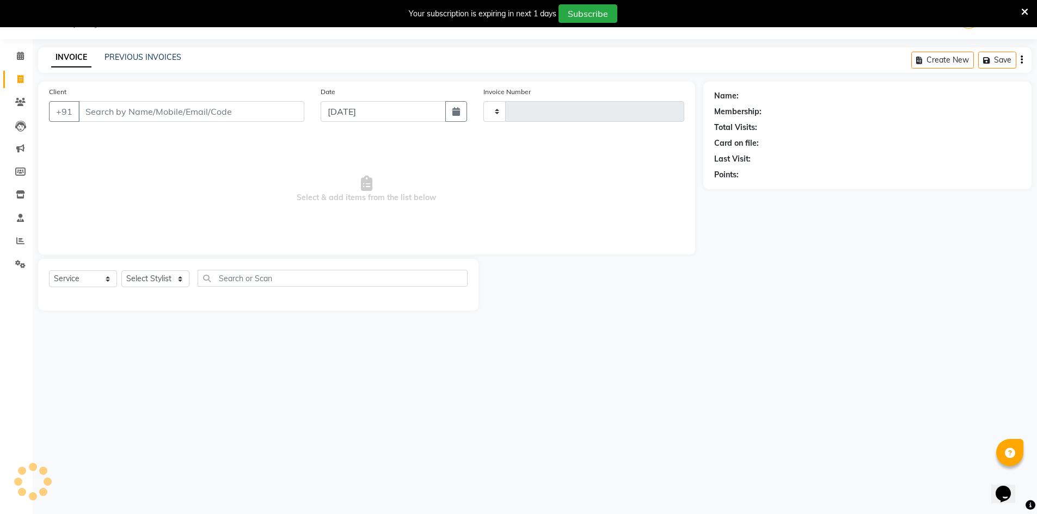
type input "4012"
select select "6913"
click at [17, 101] on icon at bounding box center [20, 102] width 10 height 8
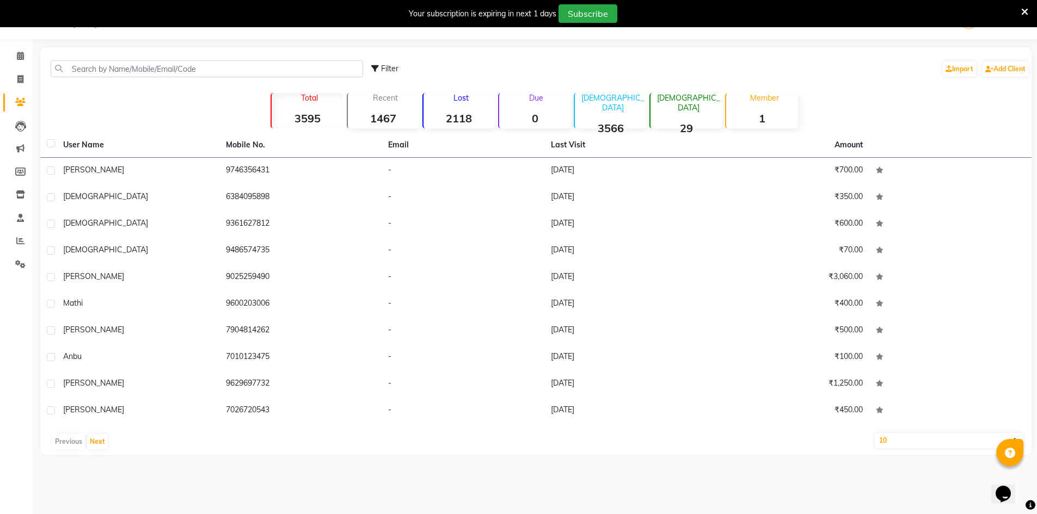
click at [309, 170] on td "9746356431" at bounding box center [300, 171] width 163 height 27
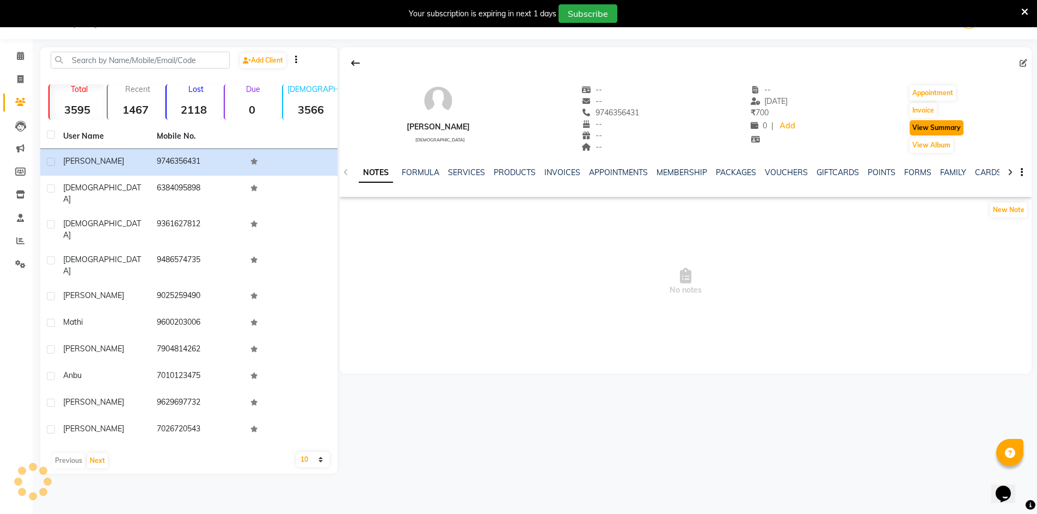
click at [947, 128] on button "View Summary" at bounding box center [937, 127] width 54 height 15
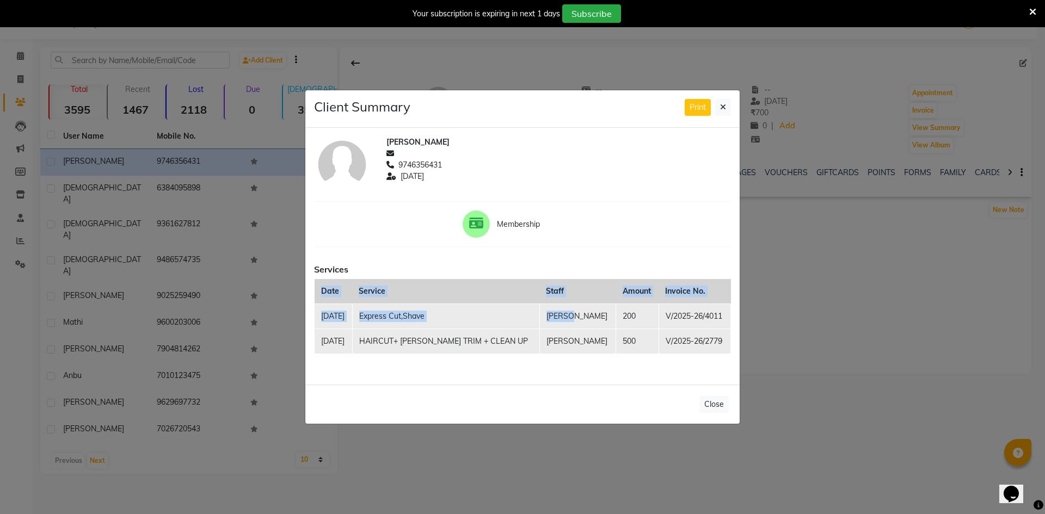
drag, startPoint x: 585, startPoint y: 311, endPoint x: 594, endPoint y: 368, distance: 57.8
click at [594, 368] on div "[PERSON_NAME] 9746356431 [DATE] Membership Services Date Service Staff Amount I…" at bounding box center [522, 256] width 434 height 257
click at [711, 407] on button "Close" at bounding box center [713, 404] width 29 height 17
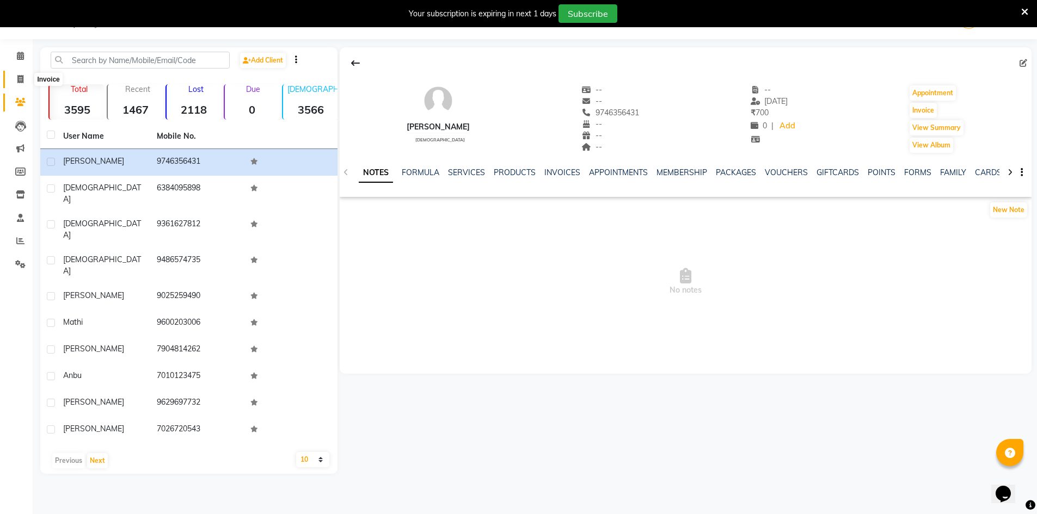
click at [11, 81] on span at bounding box center [20, 79] width 19 height 13
select select "6913"
select select "service"
